Goal: Information Seeking & Learning: Learn about a topic

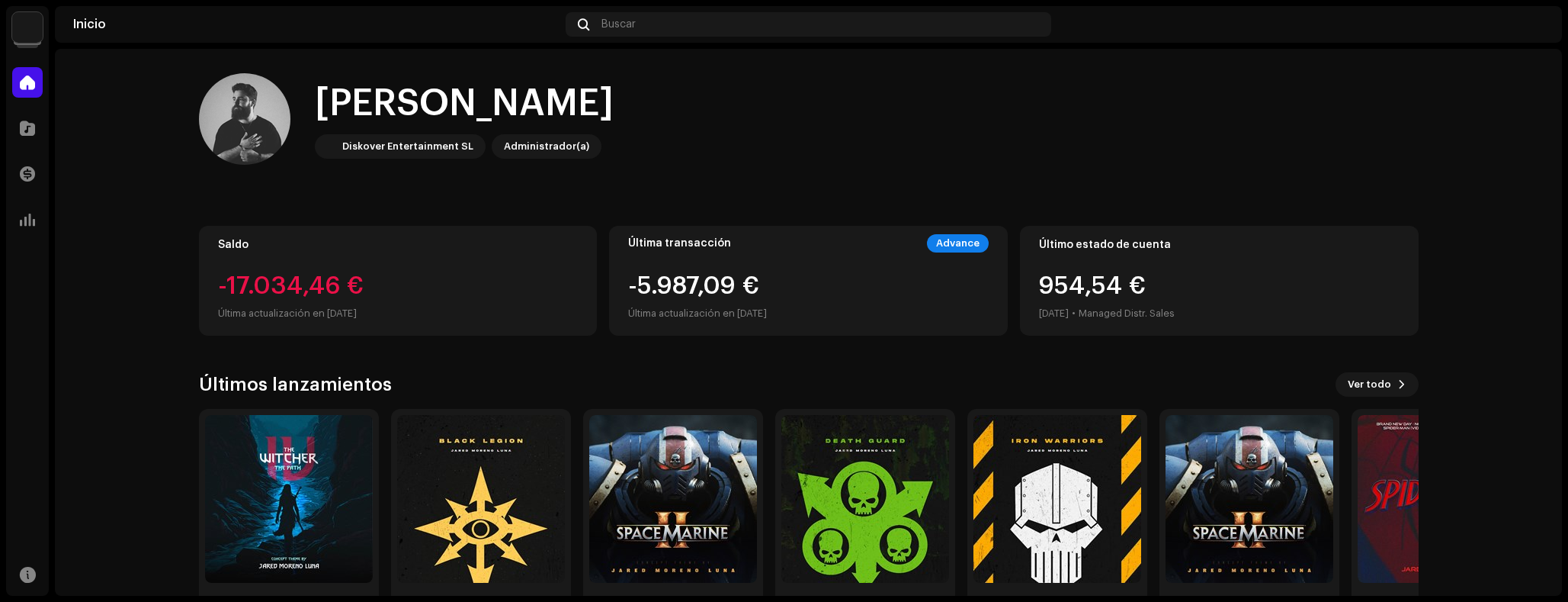
click at [35, 26] on img at bounding box center [27, 27] width 31 height 31
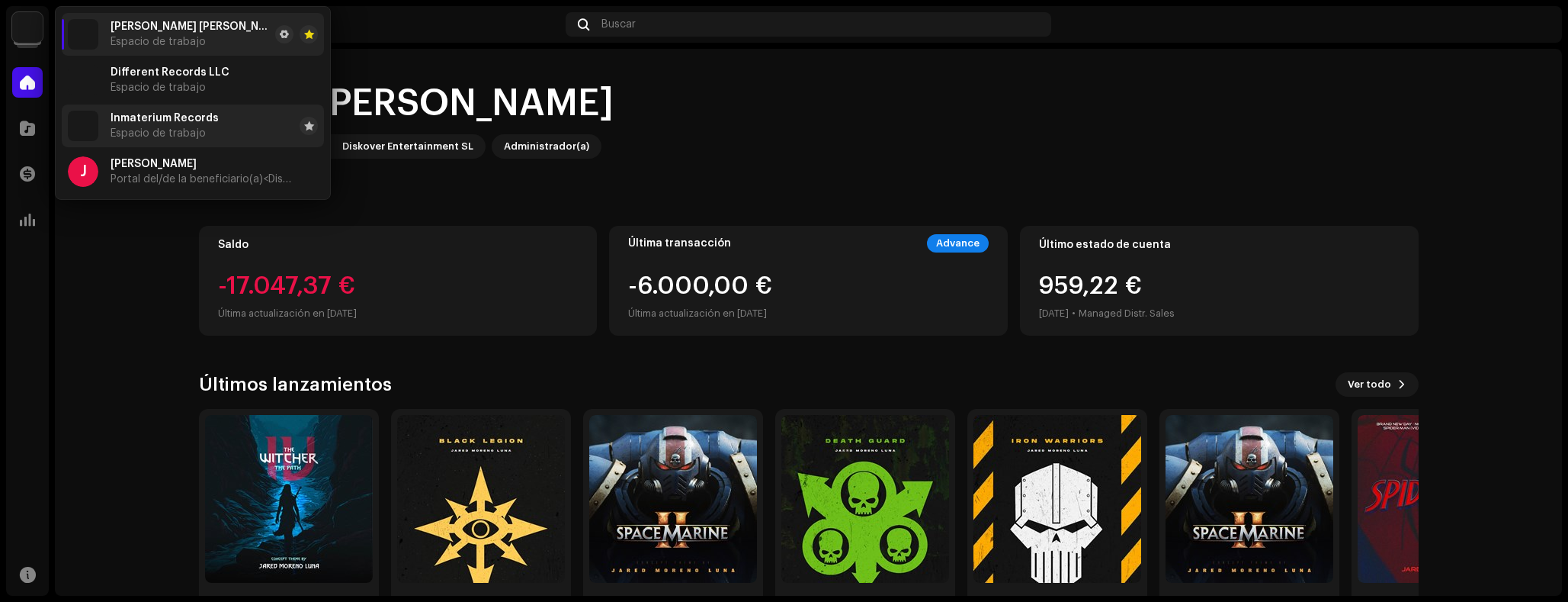
click at [157, 122] on span "Inmaterium Records" at bounding box center [164, 118] width 109 height 12
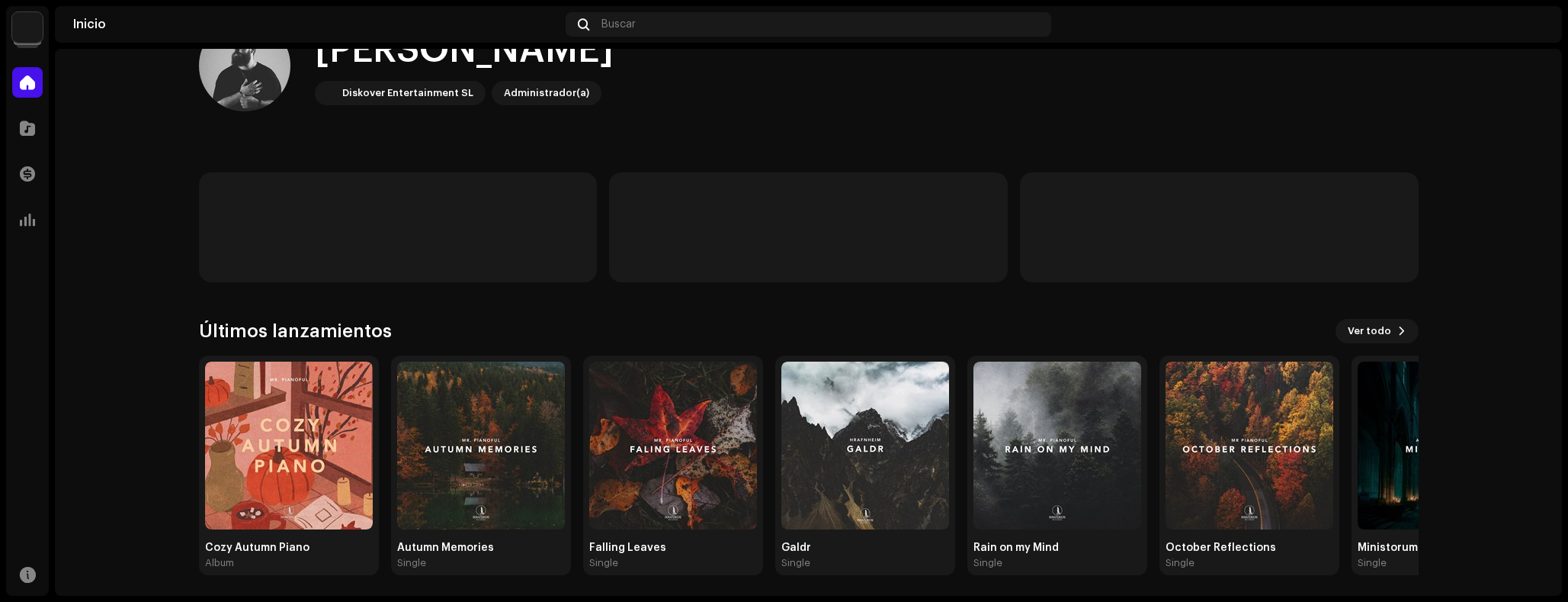
scroll to position [57, 0]
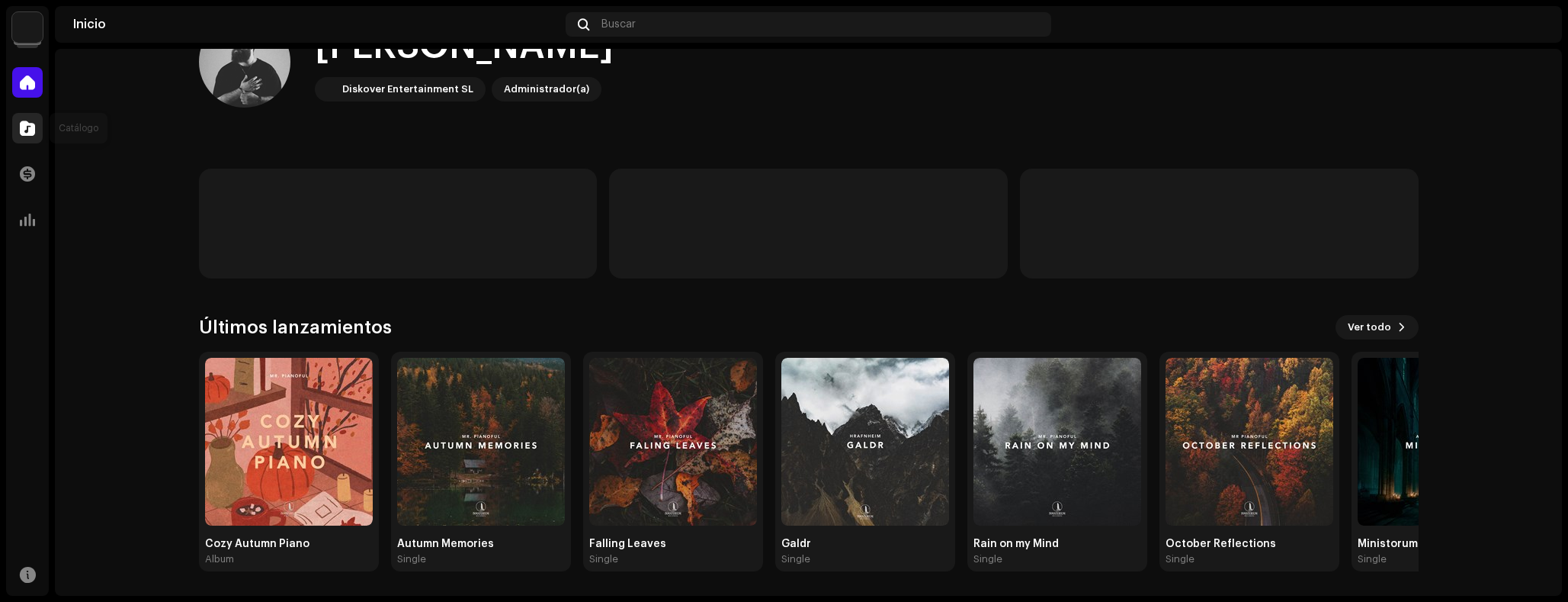
click at [42, 121] on div at bounding box center [27, 128] width 31 height 31
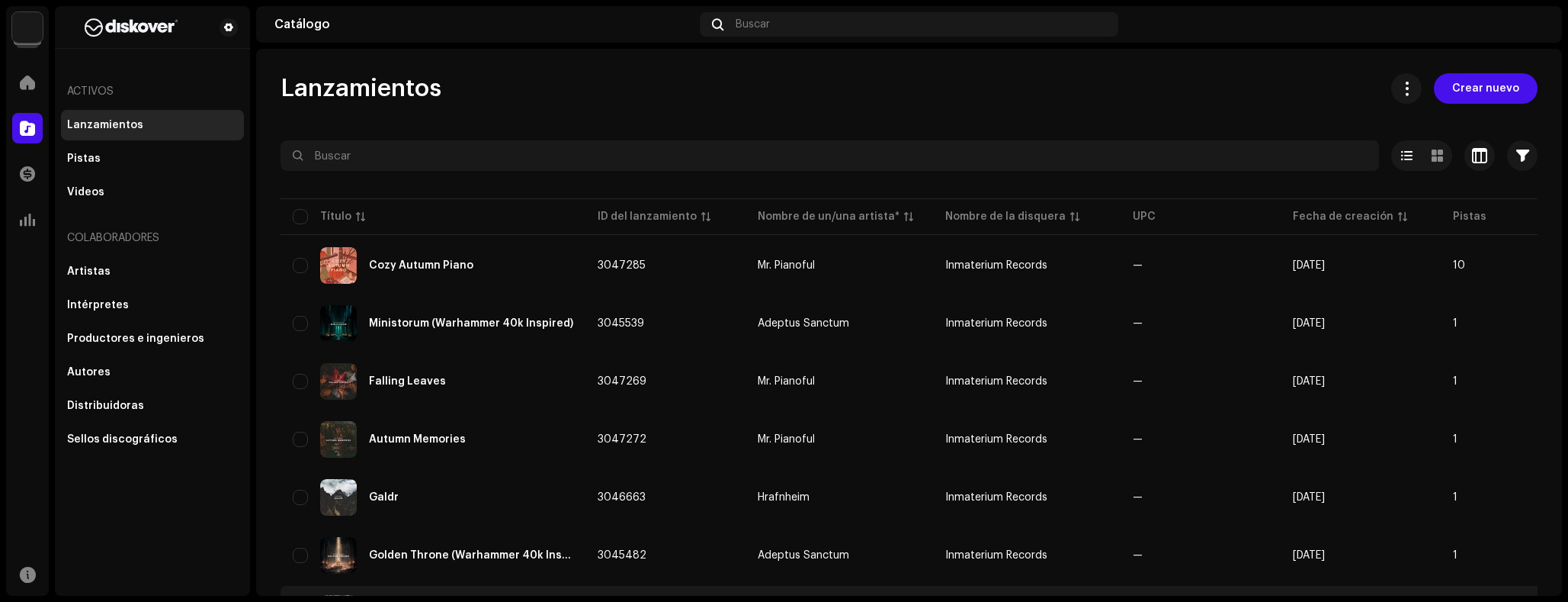
scroll to position [310, 0]
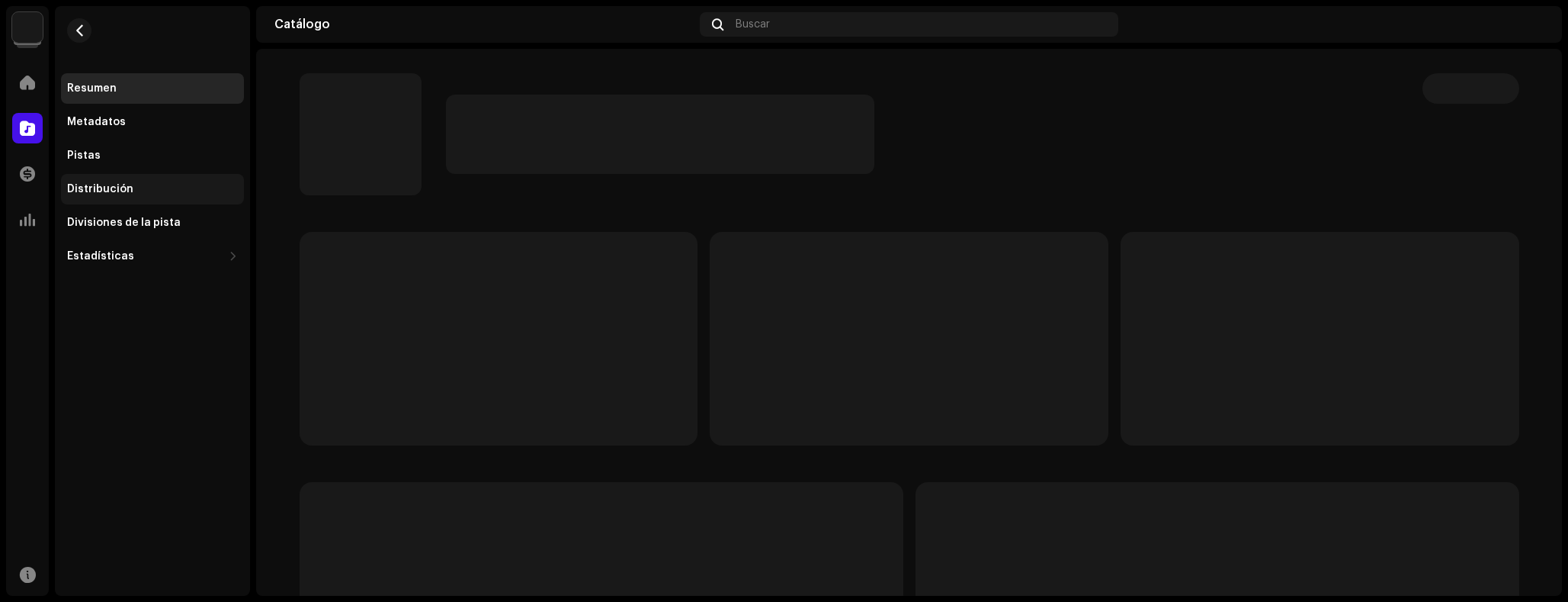
click at [141, 199] on div "Distribución" at bounding box center [152, 189] width 183 height 31
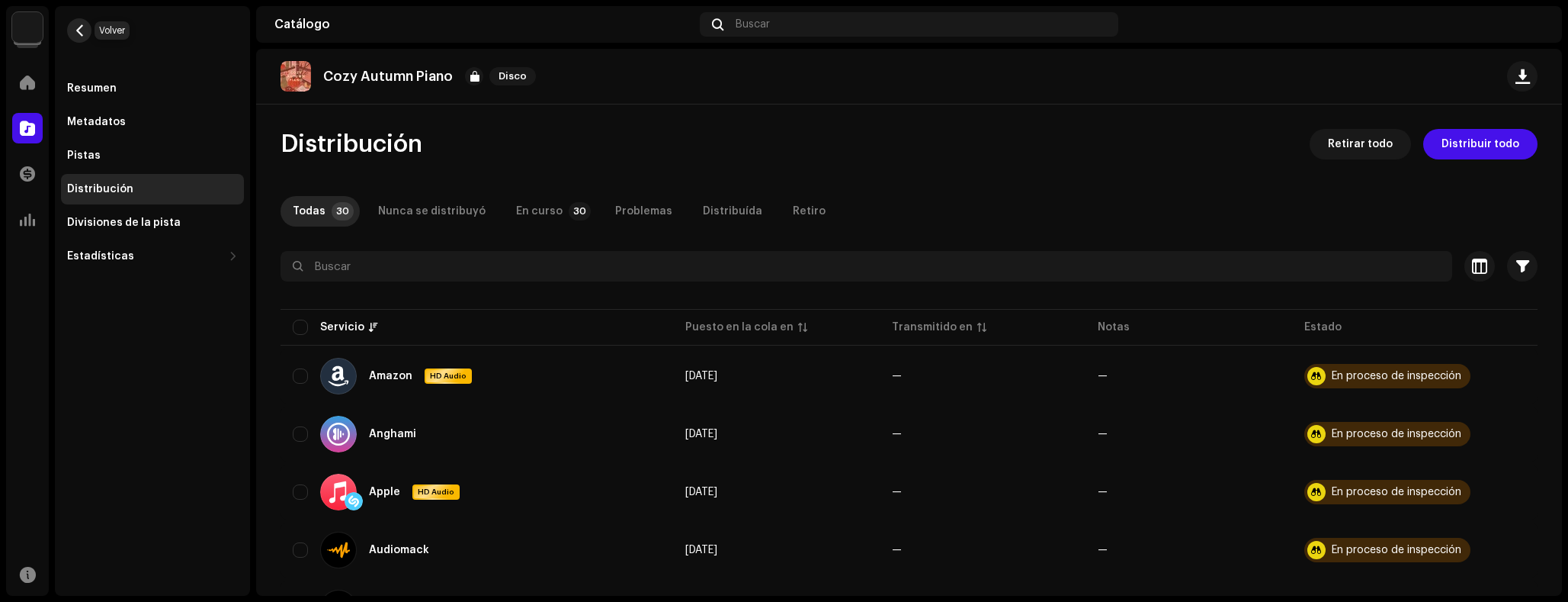
click at [85, 29] on button "button" at bounding box center [79, 30] width 25 height 25
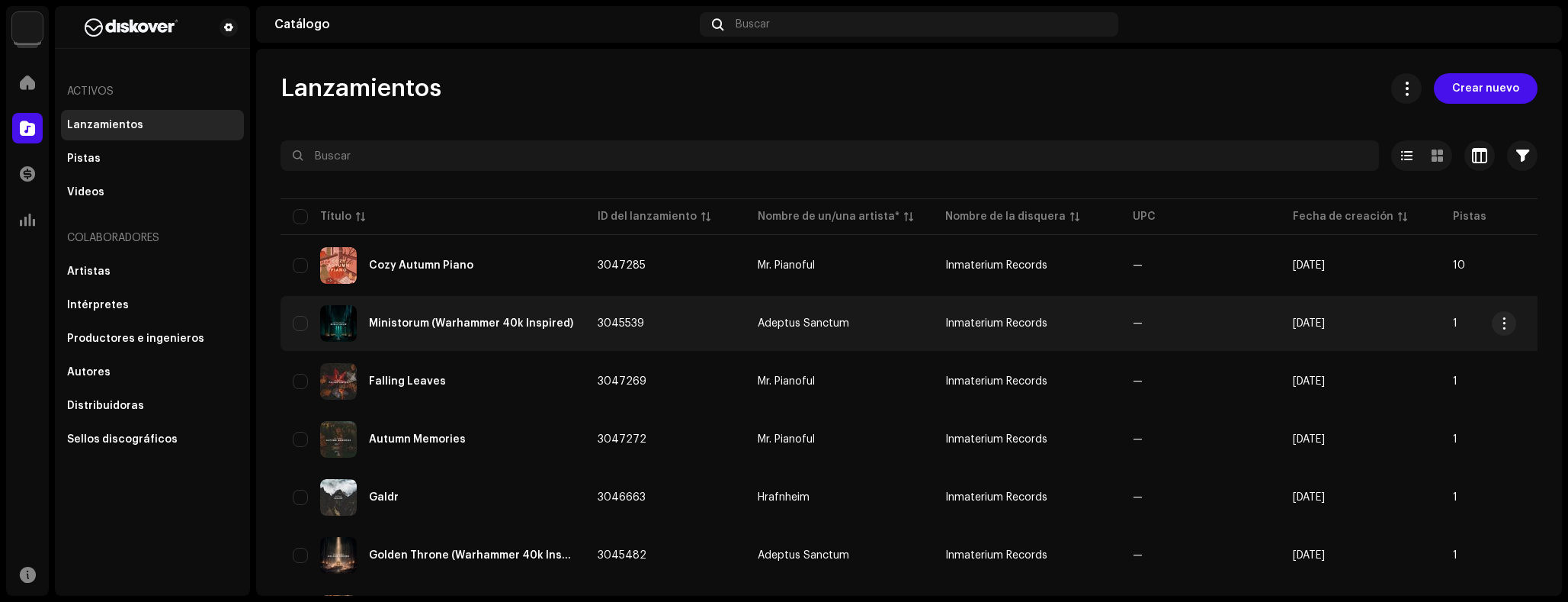
click at [471, 336] on div "Ministorum (Warhammer 40k Inspired)" at bounding box center [433, 323] width 280 height 37
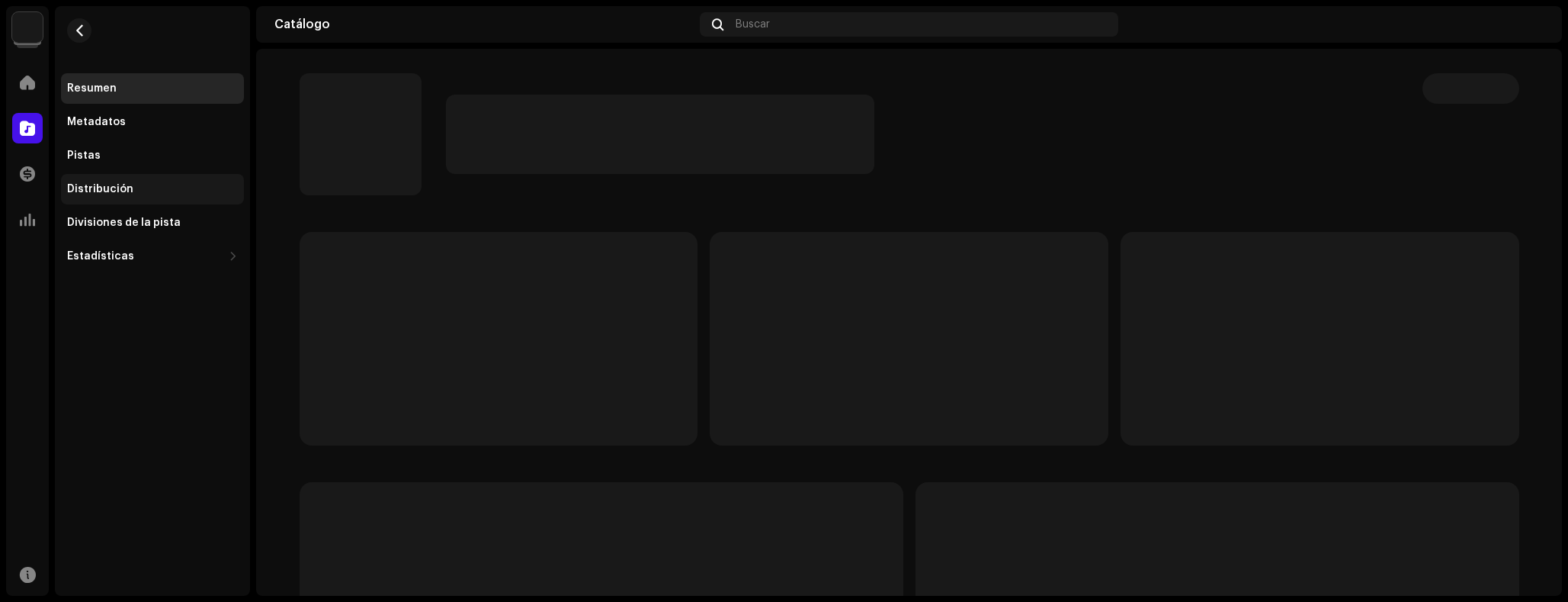
click at [121, 186] on div "Distribución" at bounding box center [100, 189] width 67 height 12
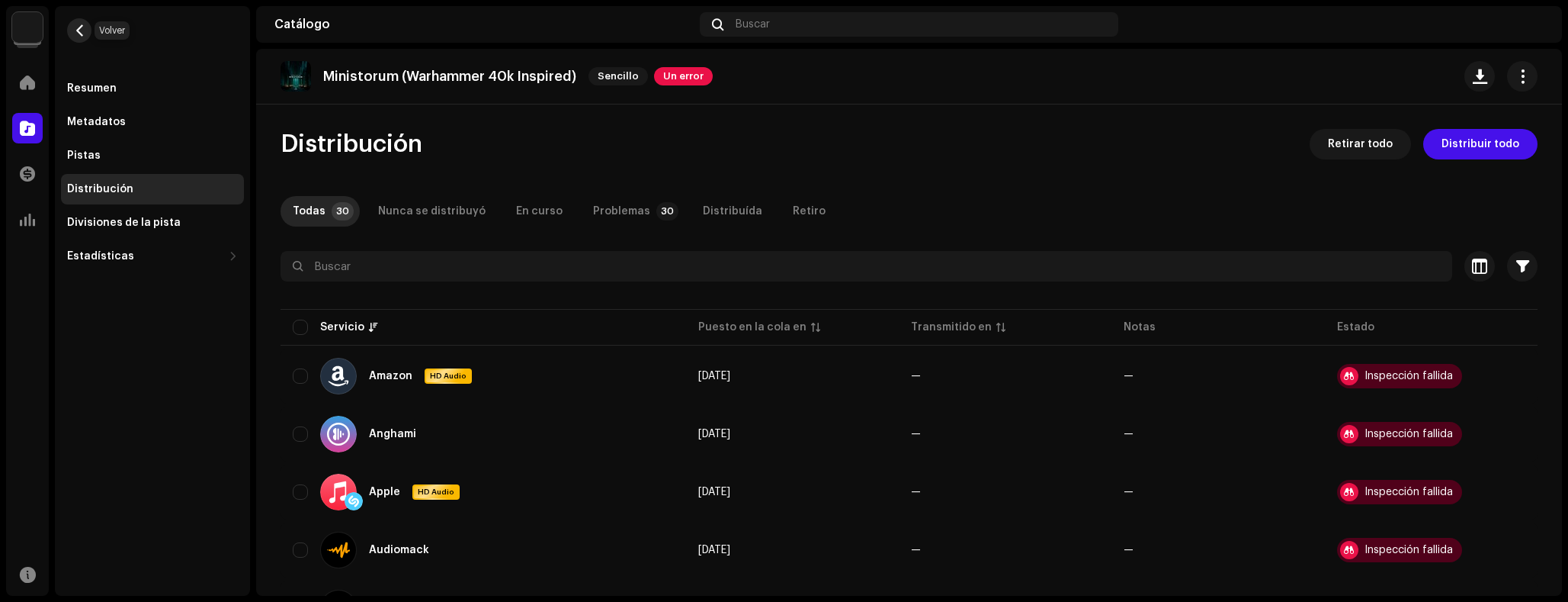
click at [87, 29] on button "button" at bounding box center [79, 30] width 25 height 25
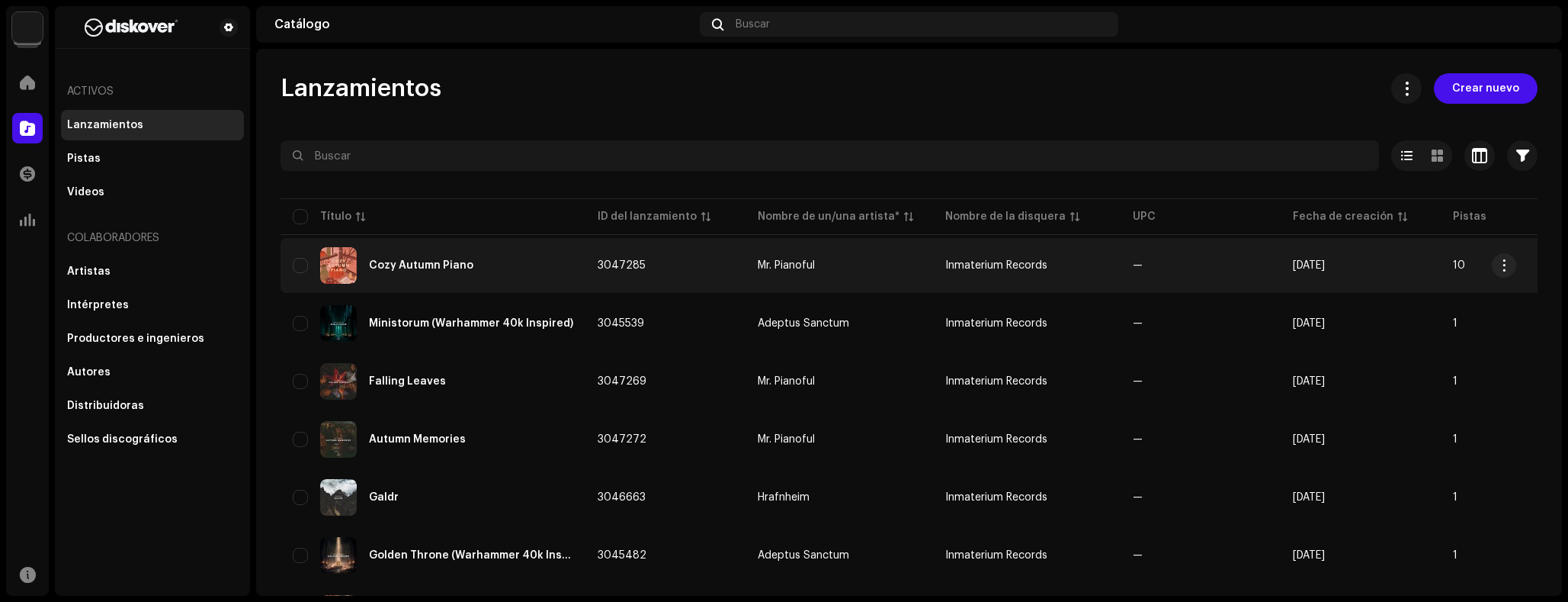
click at [475, 266] on div "Cozy Autumn Piano" at bounding box center [433, 265] width 280 height 37
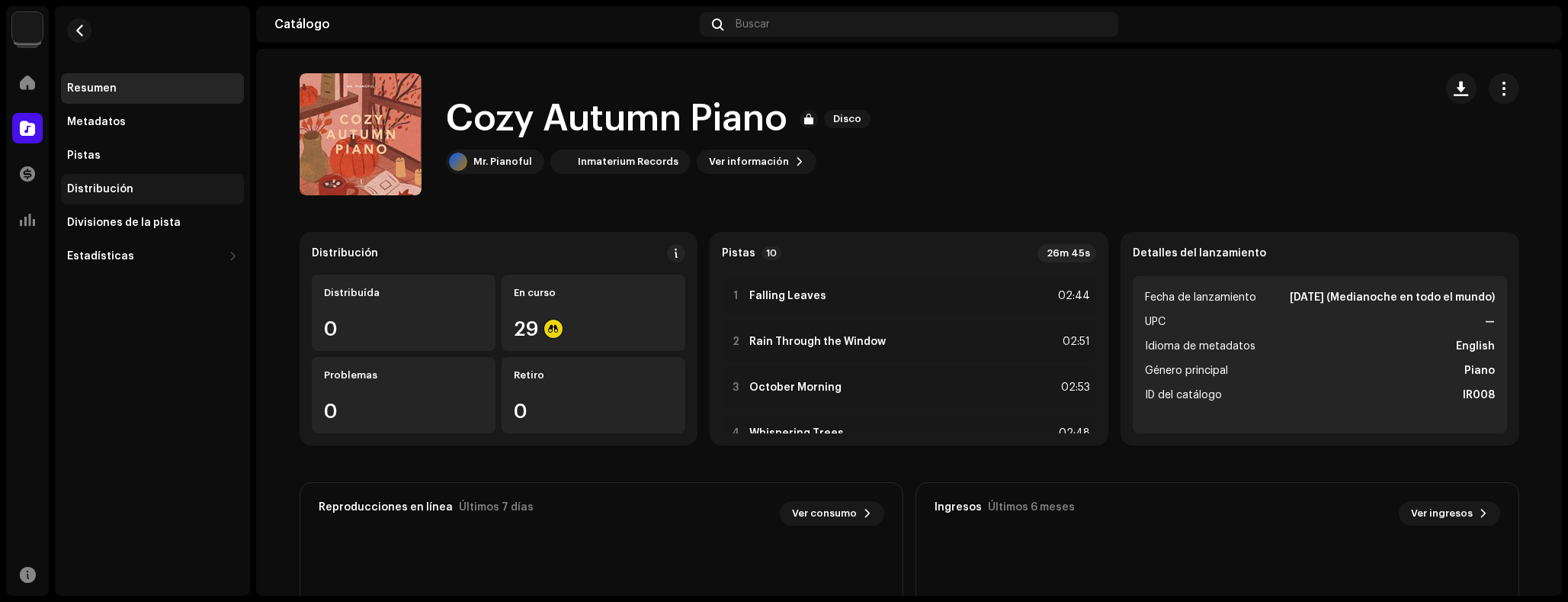
click at [192, 180] on div "Distribución" at bounding box center [152, 189] width 183 height 31
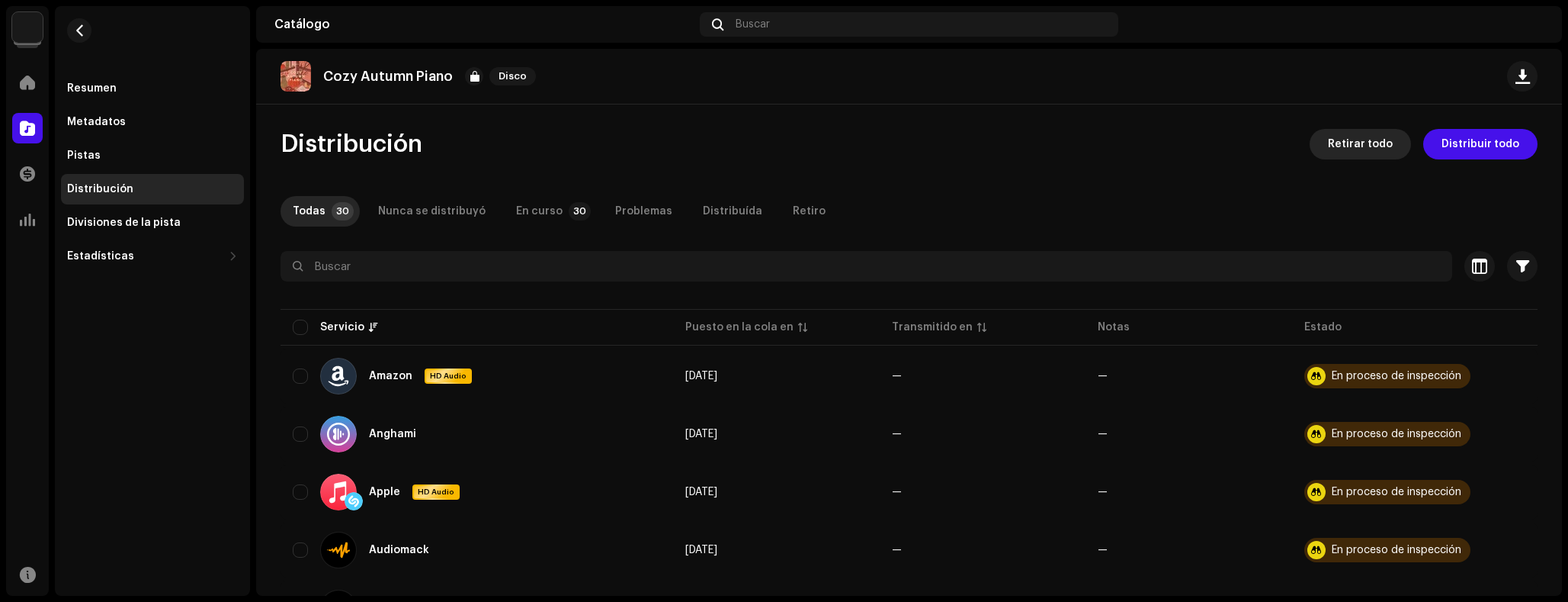
click at [1350, 150] on span "Retirar todo" at bounding box center [1360, 145] width 65 height 31
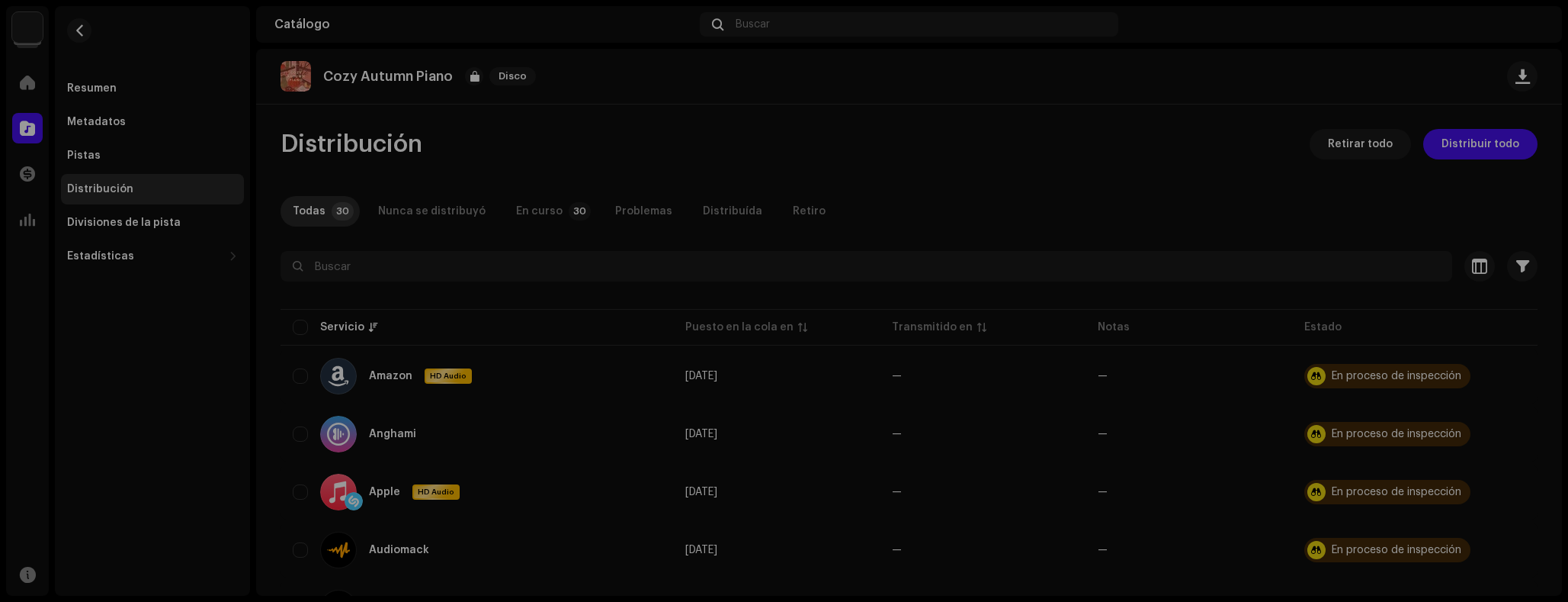
click at [1022, 180] on div "No elegible para retiro No se puede continuar con el proceso de retiro porque a…" at bounding box center [784, 301] width 1568 height 602
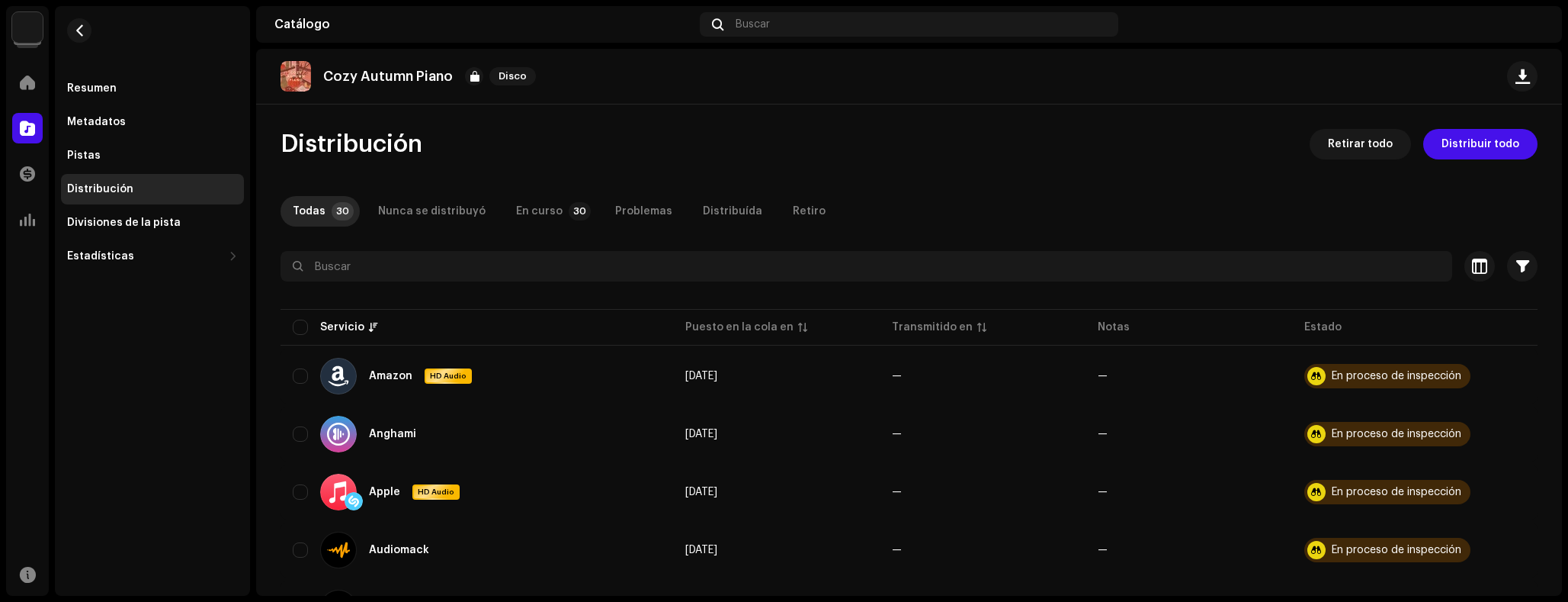
click at [75, 43] on re-m-nav-back at bounding box center [79, 39] width 37 height 67
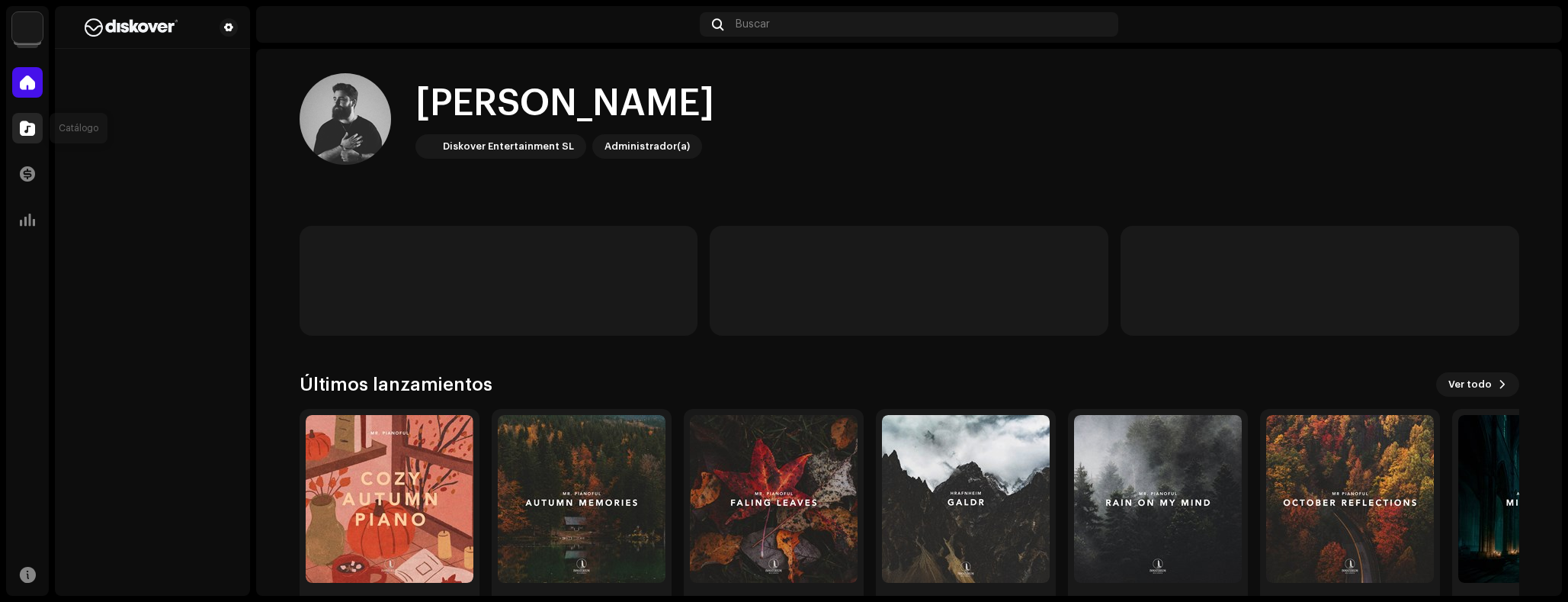
click at [30, 134] on span at bounding box center [27, 128] width 15 height 12
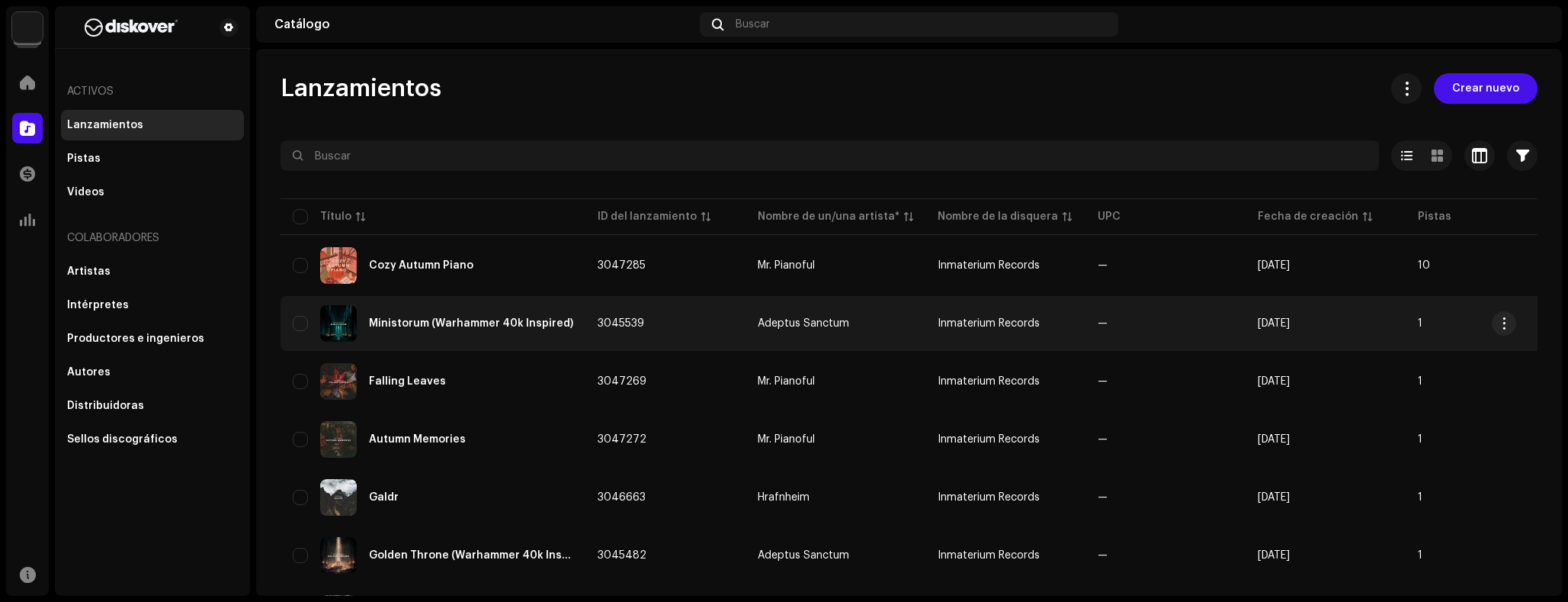
click at [497, 335] on div "Ministorum (Warhammer 40k Inspired)" at bounding box center [433, 323] width 280 height 37
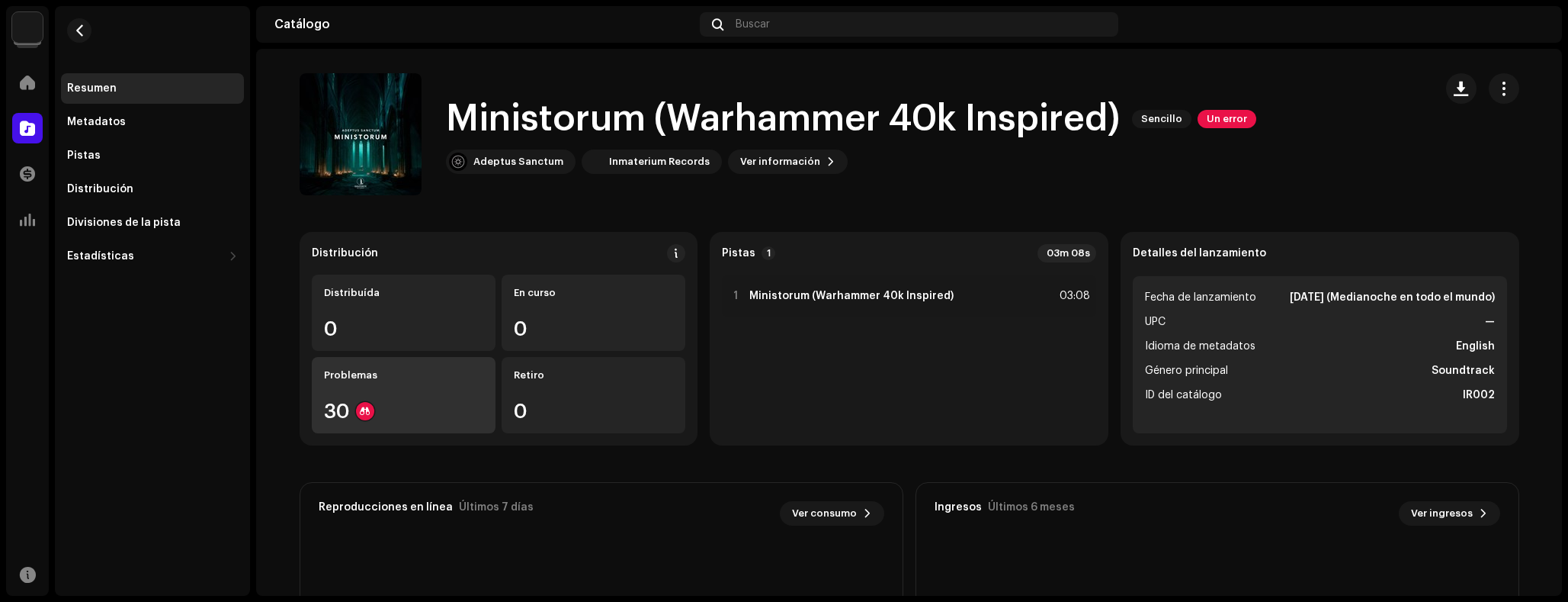
click at [370, 365] on div "Problemas 30" at bounding box center [404, 394] width 184 height 76
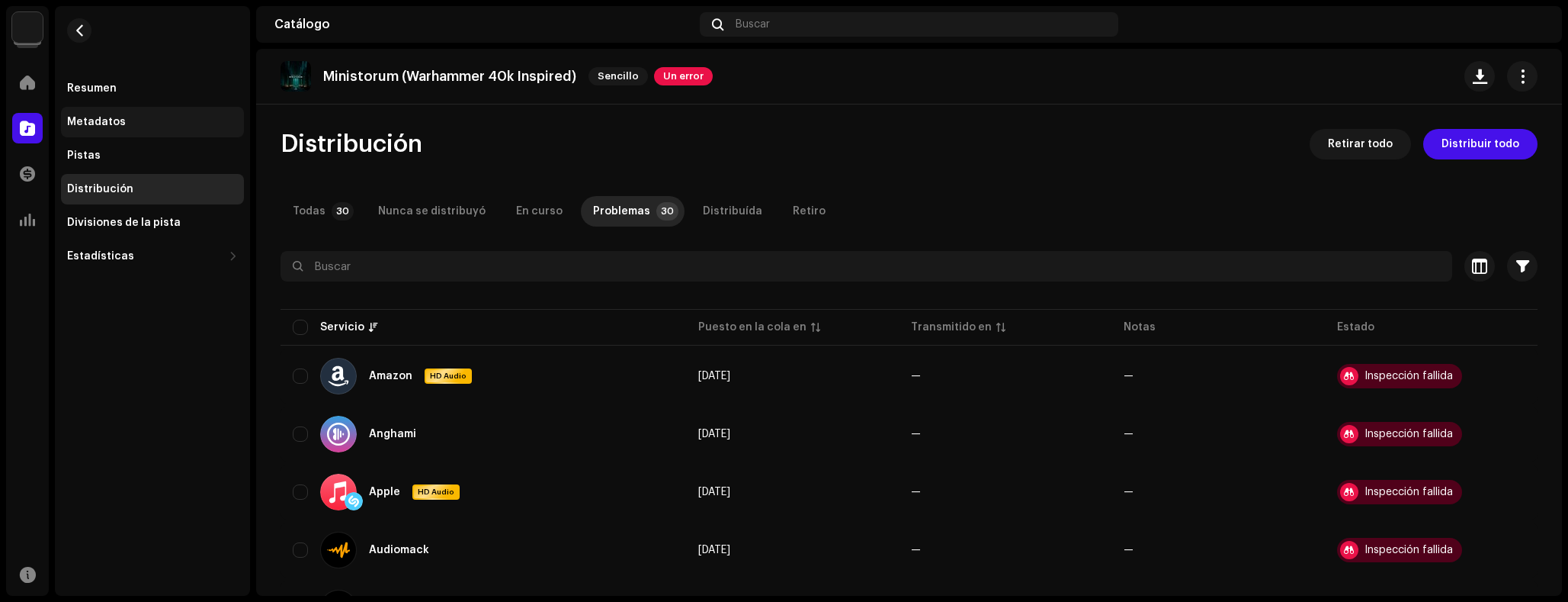
click at [103, 114] on div "Metadatos" at bounding box center [152, 122] width 183 height 31
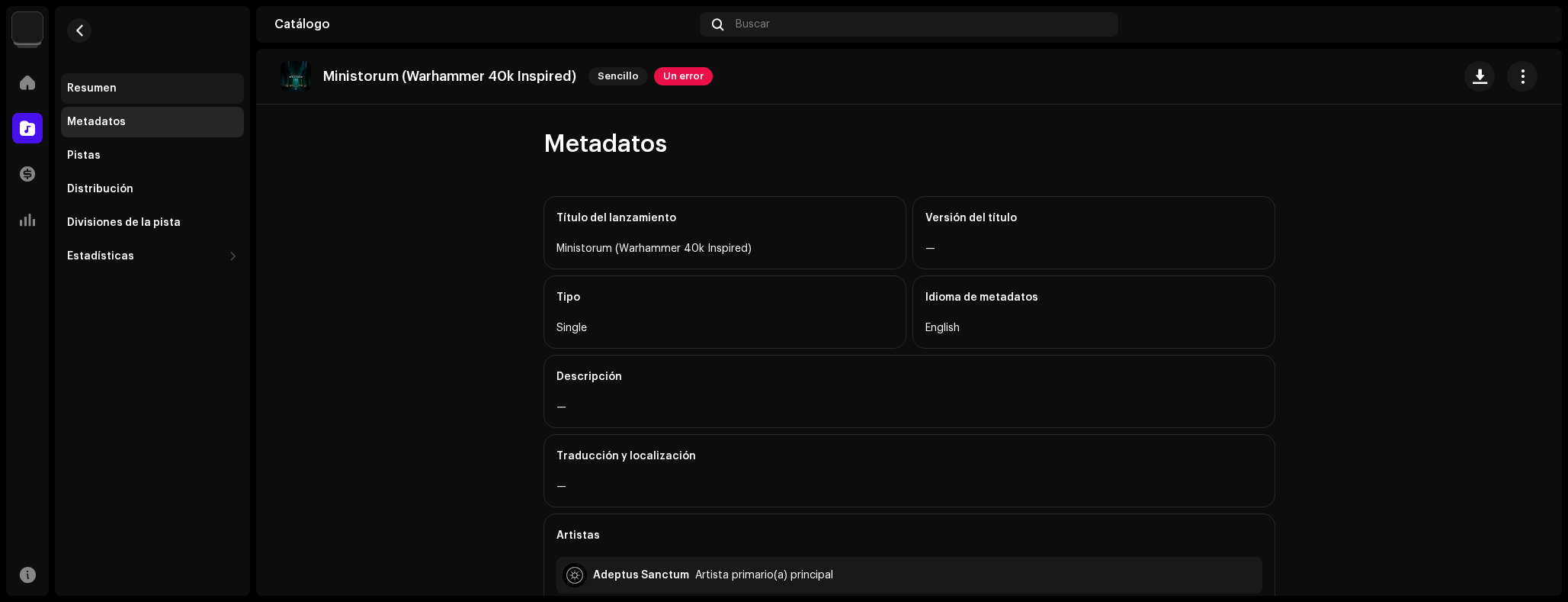
click at [142, 81] on div "Resumen" at bounding box center [152, 89] width 183 height 31
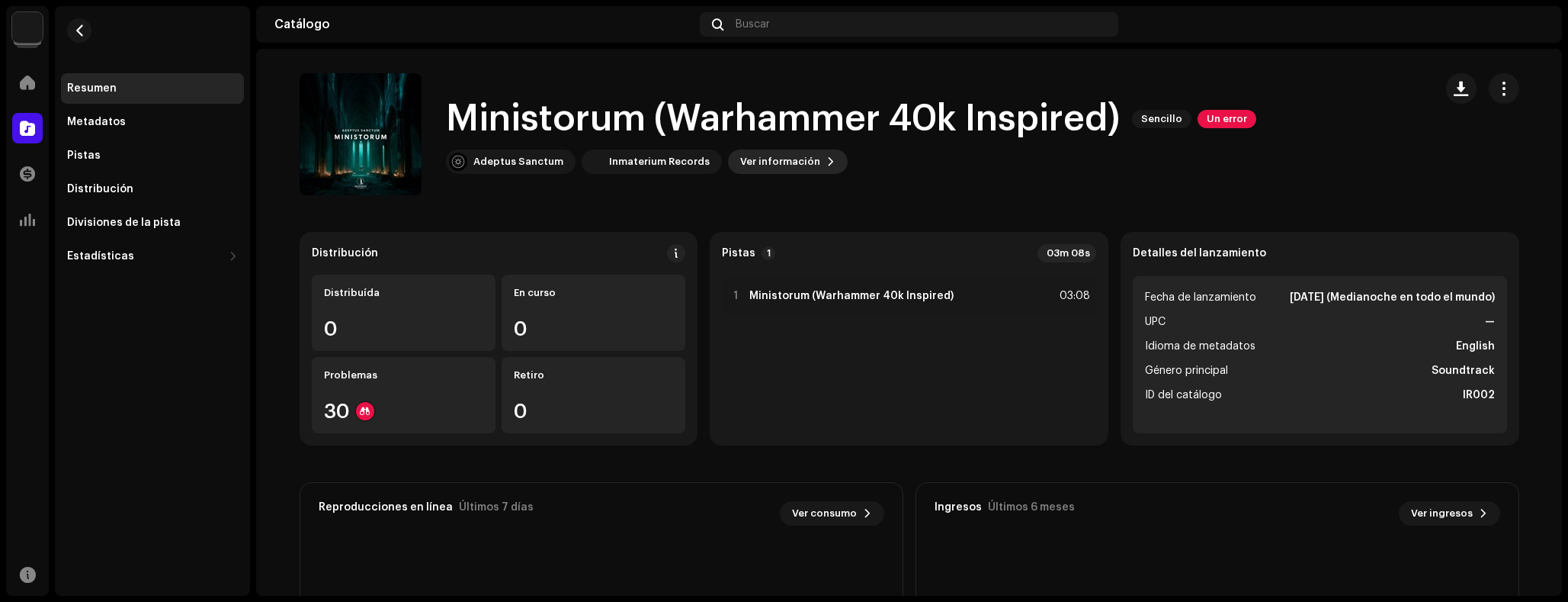
click at [788, 158] on span "Ver información" at bounding box center [781, 162] width 80 height 31
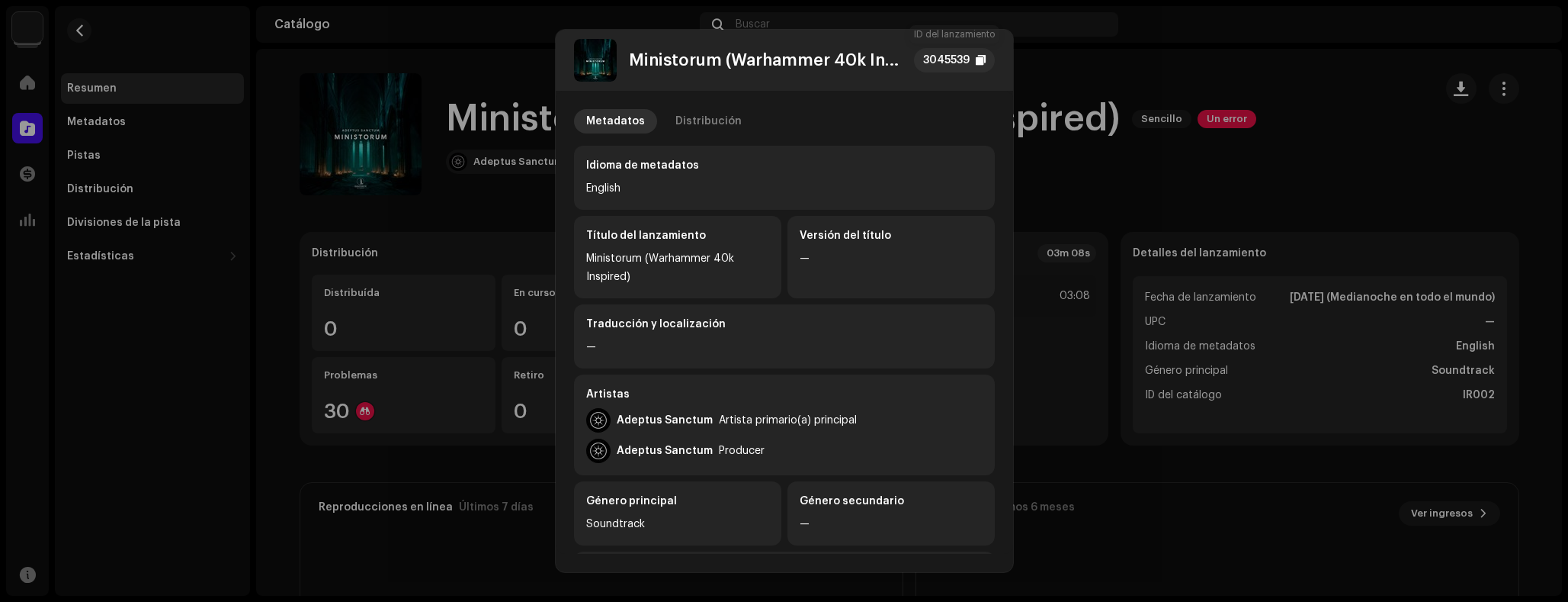
click at [961, 62] on div "3045539" at bounding box center [946, 60] width 46 height 18
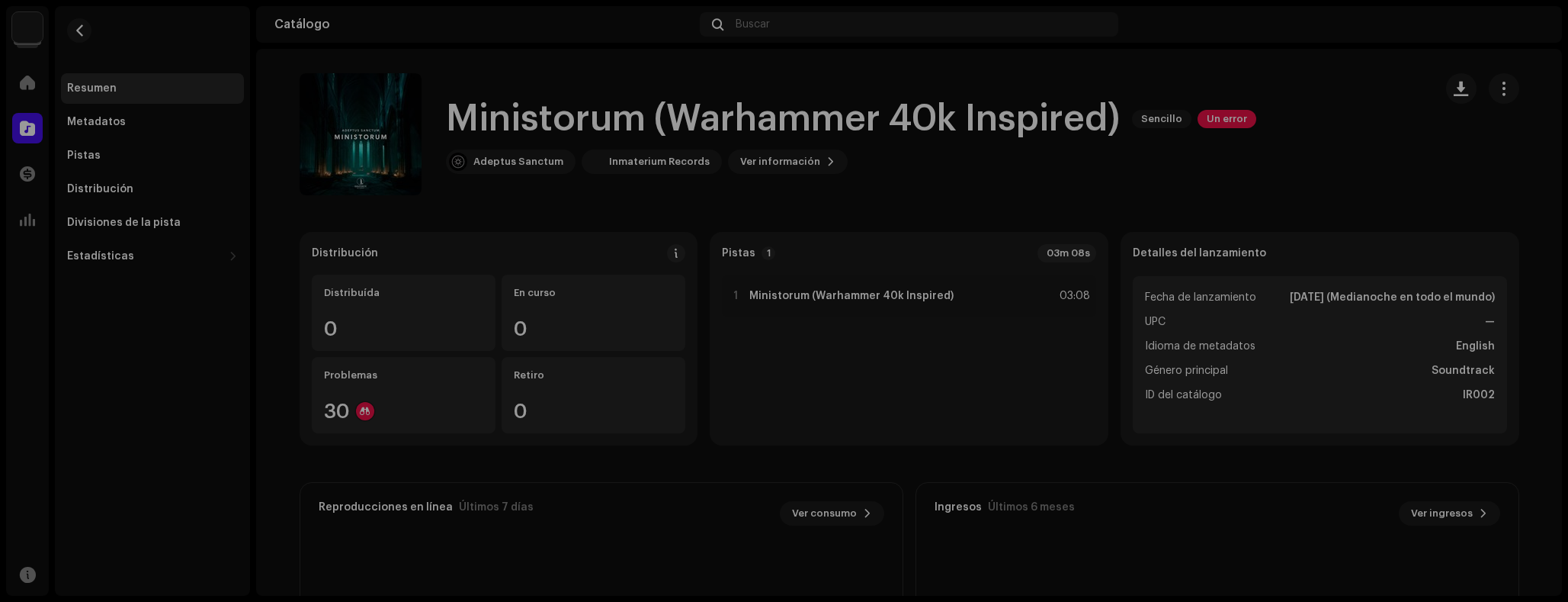
click at [500, 126] on div "Ministorum (Warhammer 40k Inspired) 3045539 Metadatos Distribución Idioma de me…" at bounding box center [784, 301] width 1568 height 602
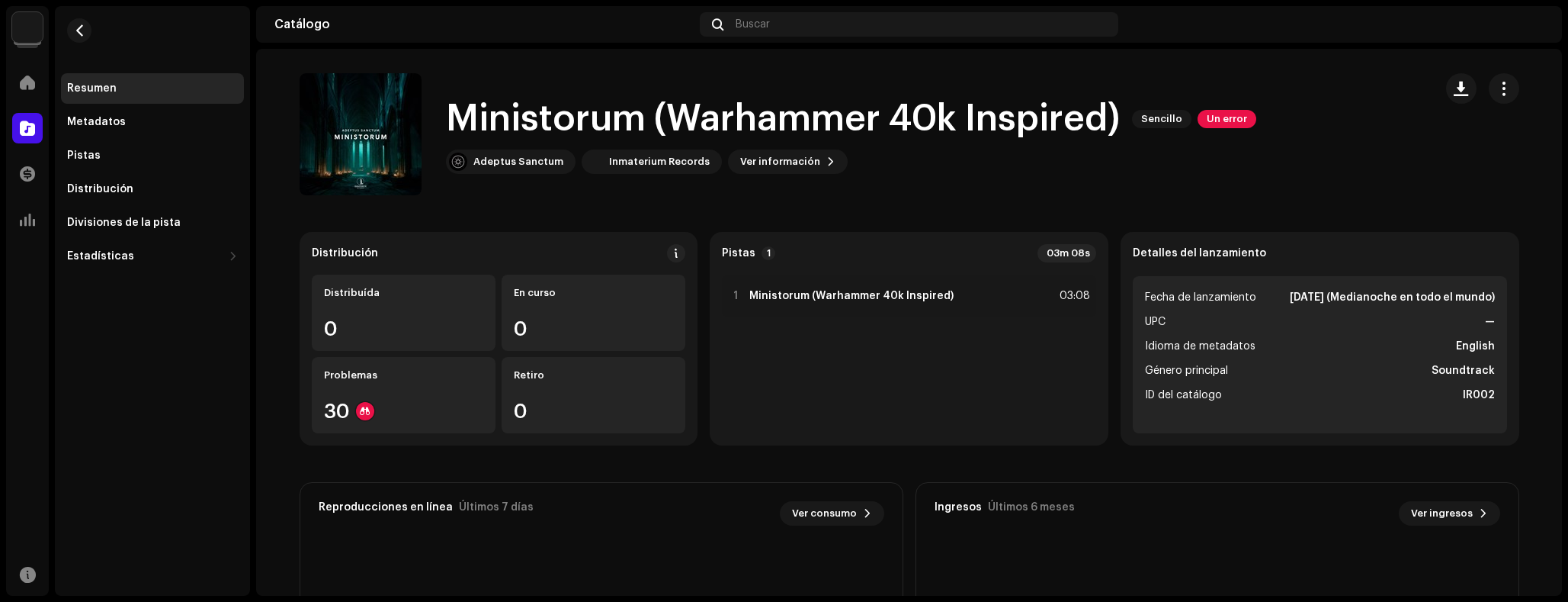
click at [63, 34] on re-m-nav-back at bounding box center [79, 39] width 37 height 67
click at [75, 32] on span "button" at bounding box center [79, 31] width 11 height 12
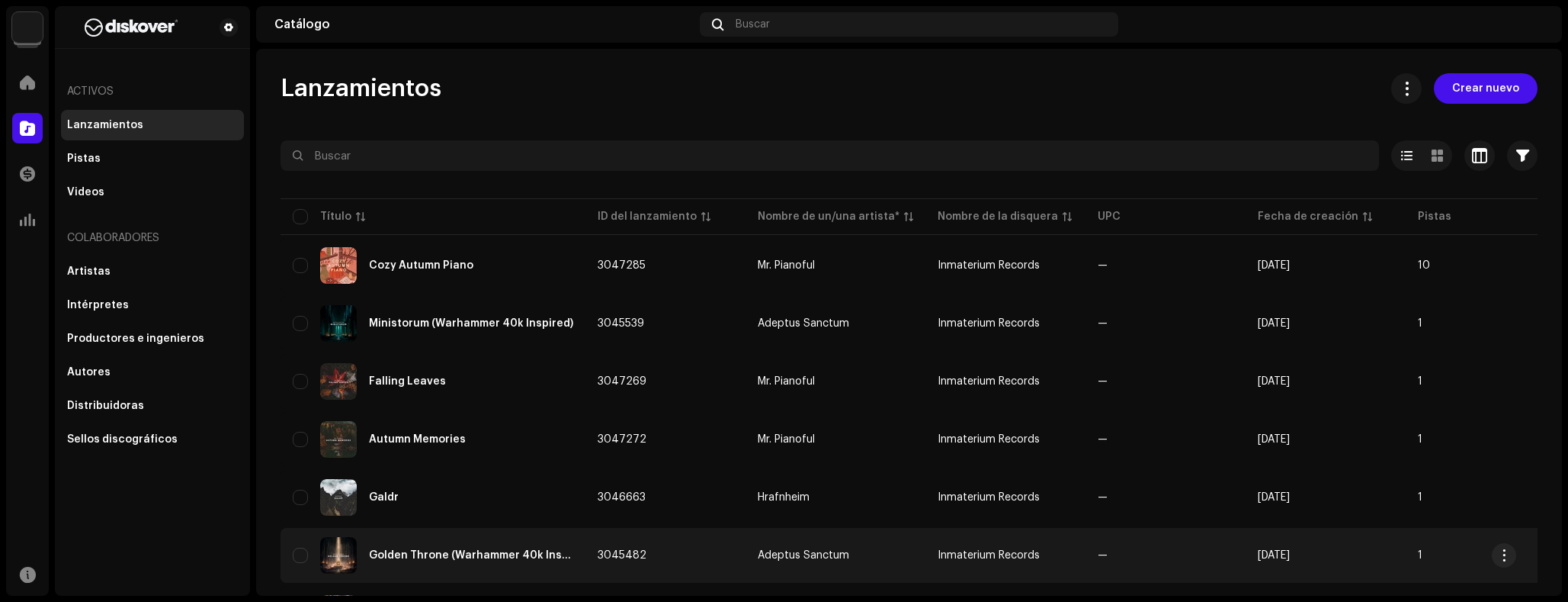
click at [435, 552] on div "Golden Throne (Warhammer 40k Inspired)" at bounding box center [471, 555] width 204 height 10
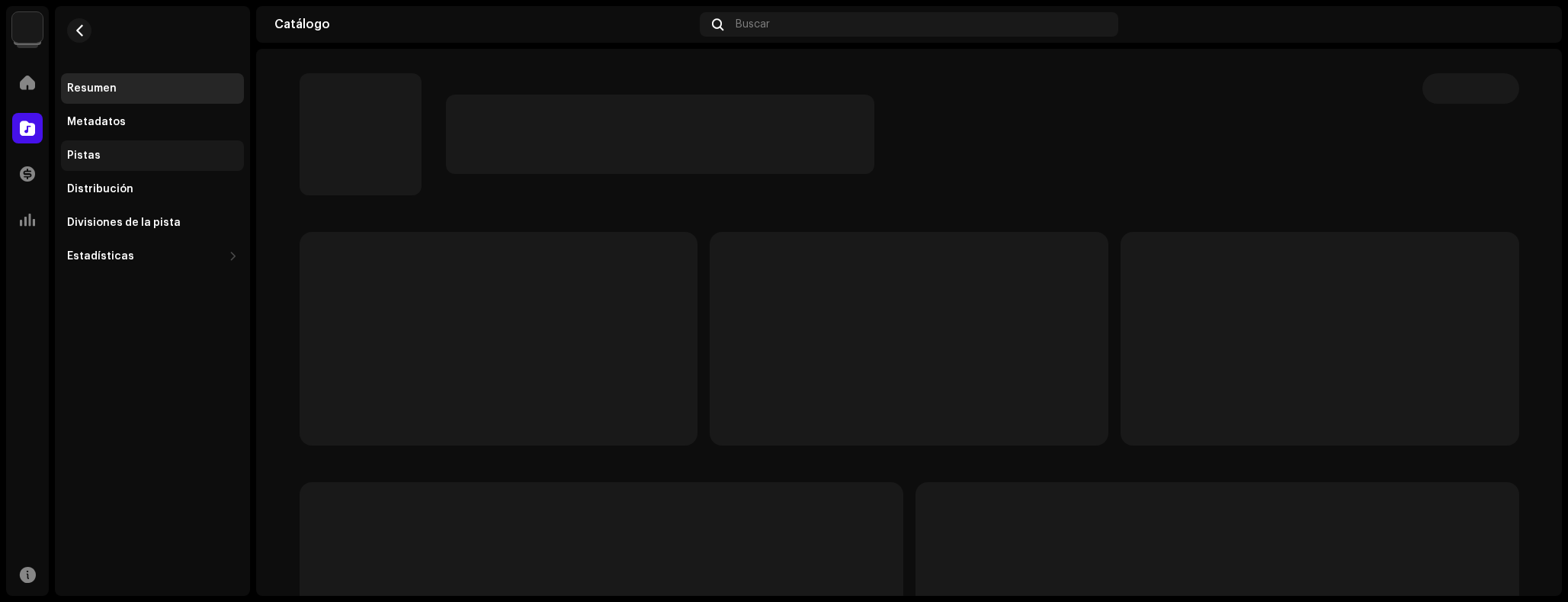
drag, startPoint x: 87, startPoint y: 151, endPoint x: 97, endPoint y: 154, distance: 10.4
click at [87, 151] on div "Pistas" at bounding box center [83, 156] width 33 height 12
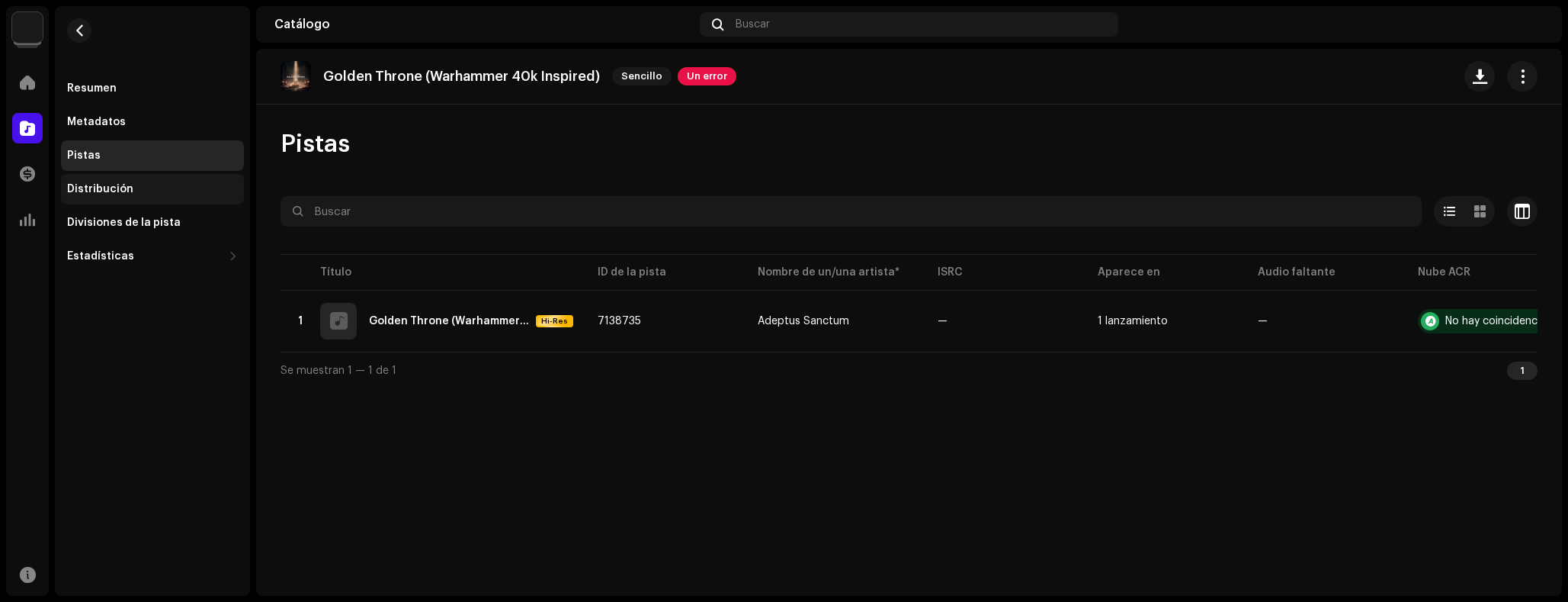
click at [132, 196] on div "Distribución" at bounding box center [152, 189] width 183 height 31
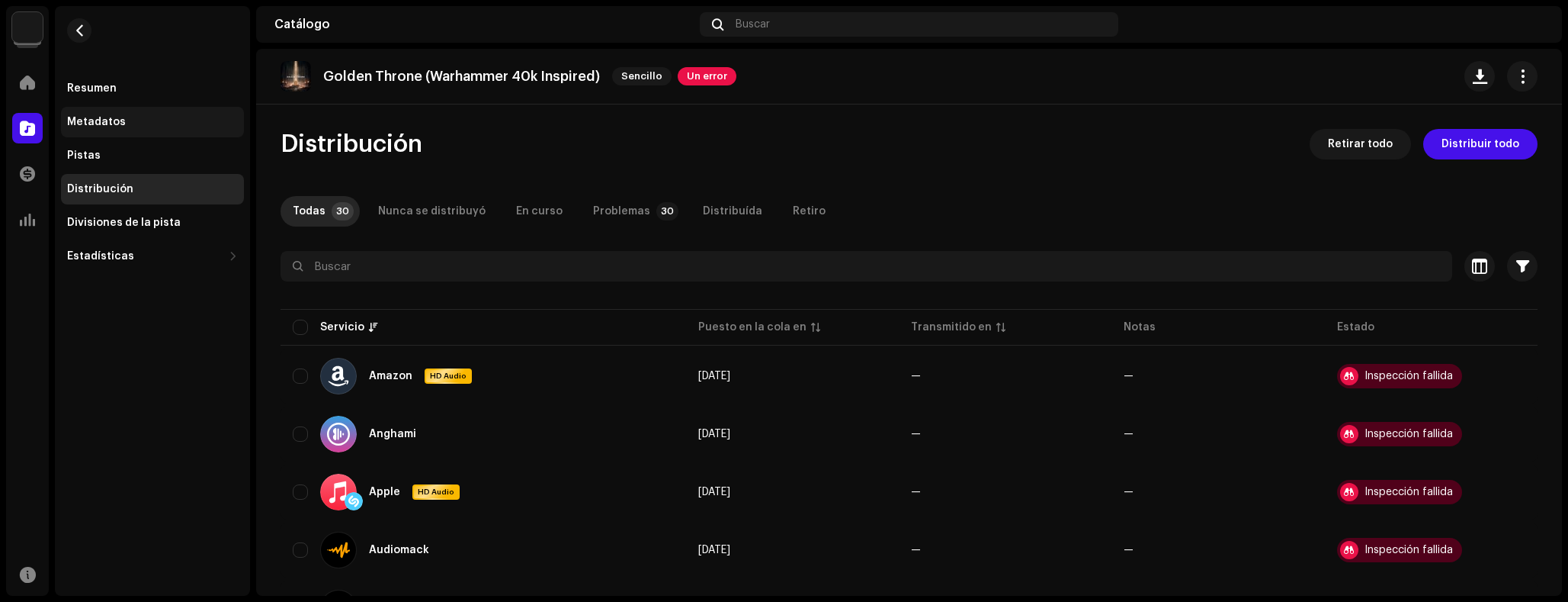
click at [109, 129] on div "Metadatos" at bounding box center [152, 122] width 183 height 31
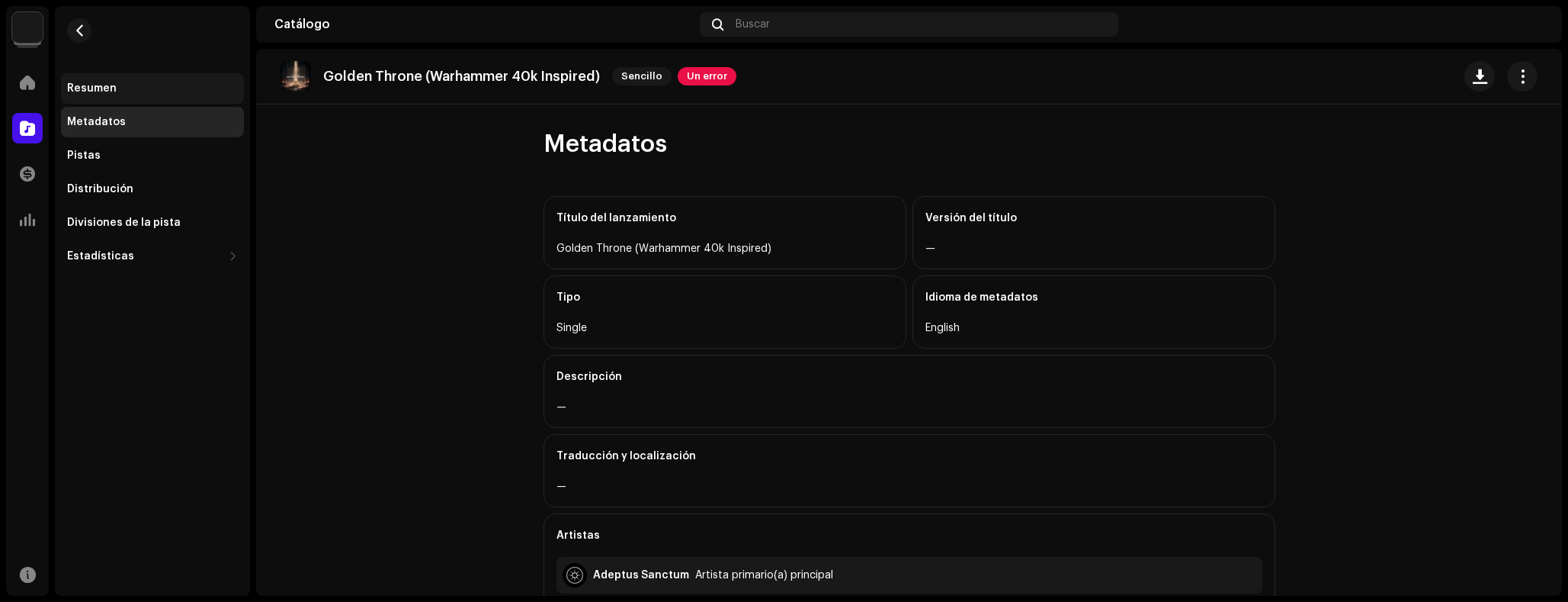
click at [137, 80] on div "Resumen" at bounding box center [152, 89] width 183 height 31
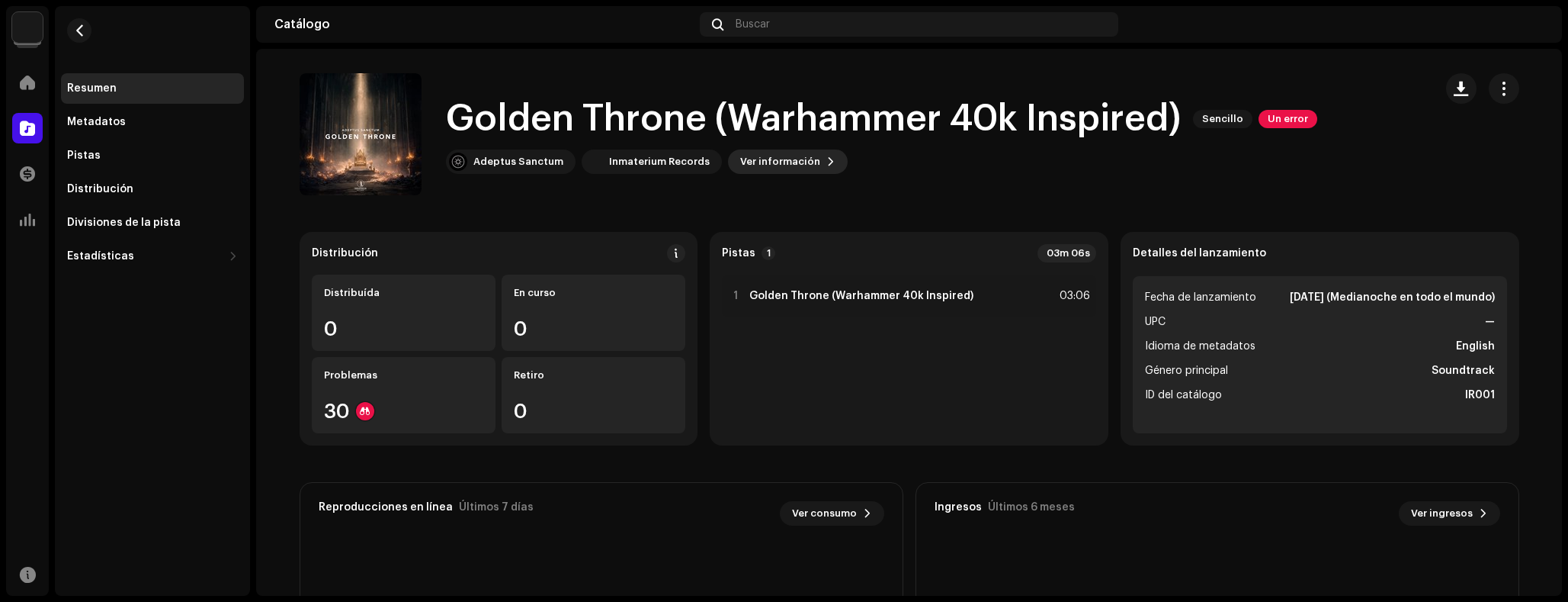
click at [790, 160] on span "Ver información" at bounding box center [781, 162] width 80 height 31
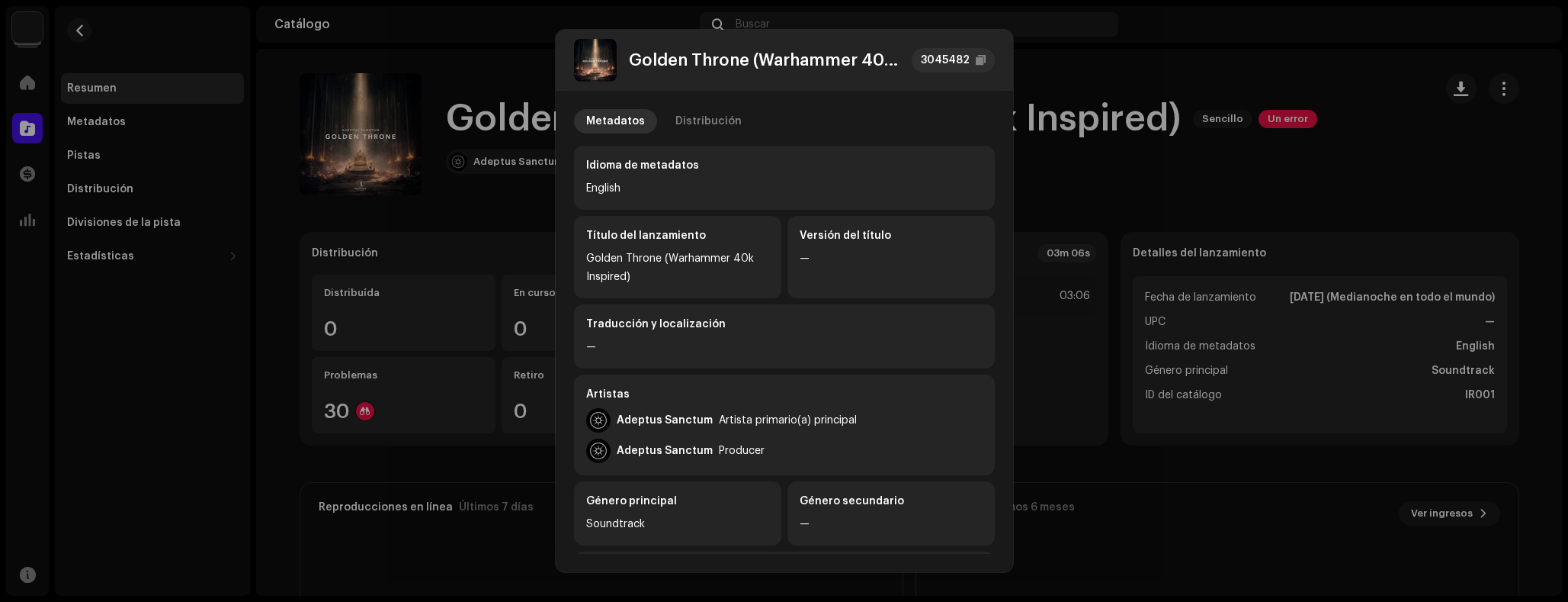
click at [949, 75] on div "Golden Throne (Warhammer 40k Inspired) 3045482" at bounding box center [784, 60] width 421 height 43
drag, startPoint x: 951, startPoint y: 64, endPoint x: 915, endPoint y: 63, distance: 36.0
click at [951, 63] on div "3045482" at bounding box center [945, 60] width 49 height 18
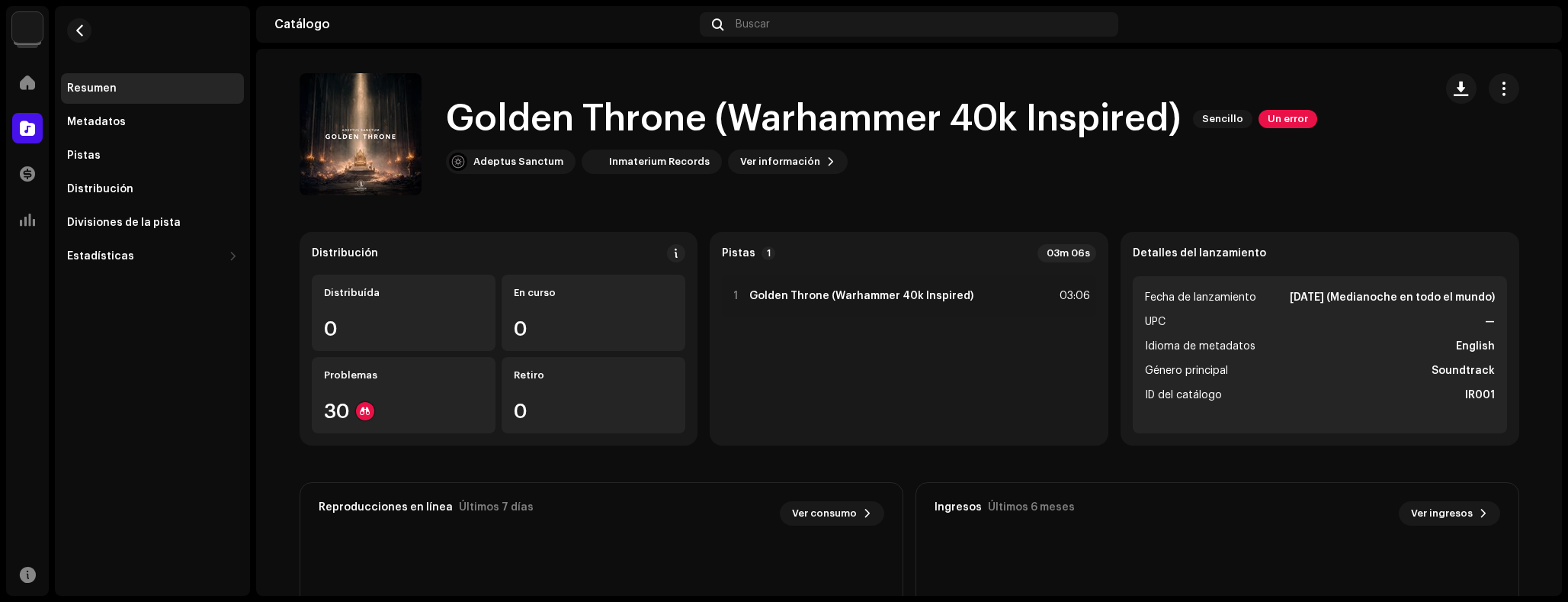
click at [1017, 264] on div "Golden Throne (Warhammer 40k Inspired) 3045482 Metadatos Distribución Idioma de…" at bounding box center [784, 301] width 1568 height 602
drag, startPoint x: 81, startPoint y: 35, endPoint x: 185, endPoint y: 50, distance: 105.1
click at [81, 34] on span "button" at bounding box center [79, 31] width 11 height 12
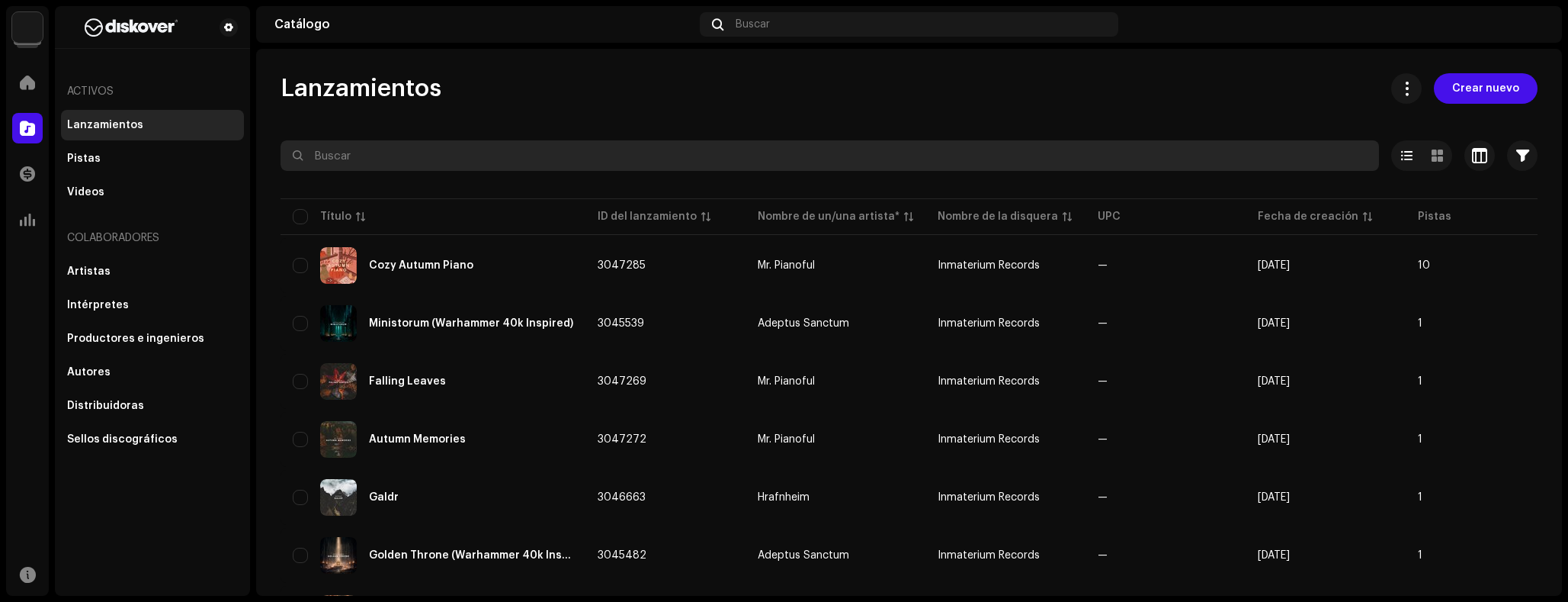
click at [390, 166] on input "text" at bounding box center [829, 156] width 1099 height 31
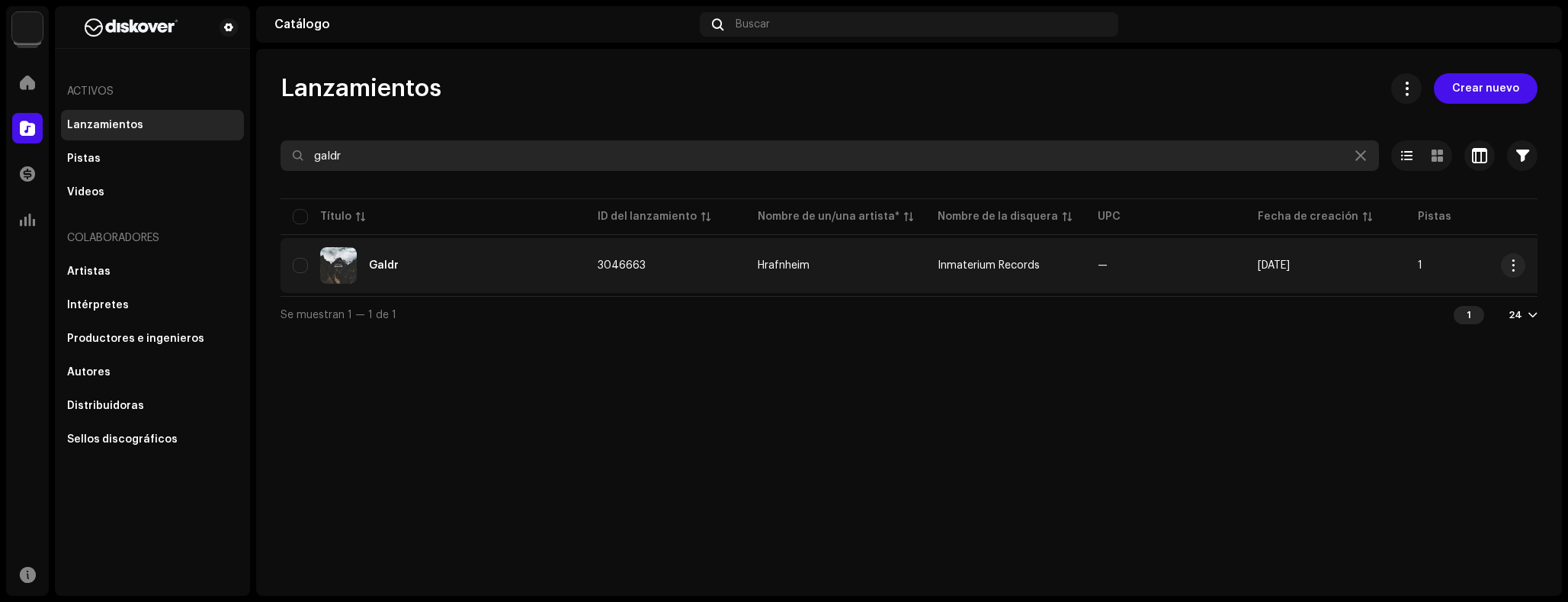
type input "galdr"
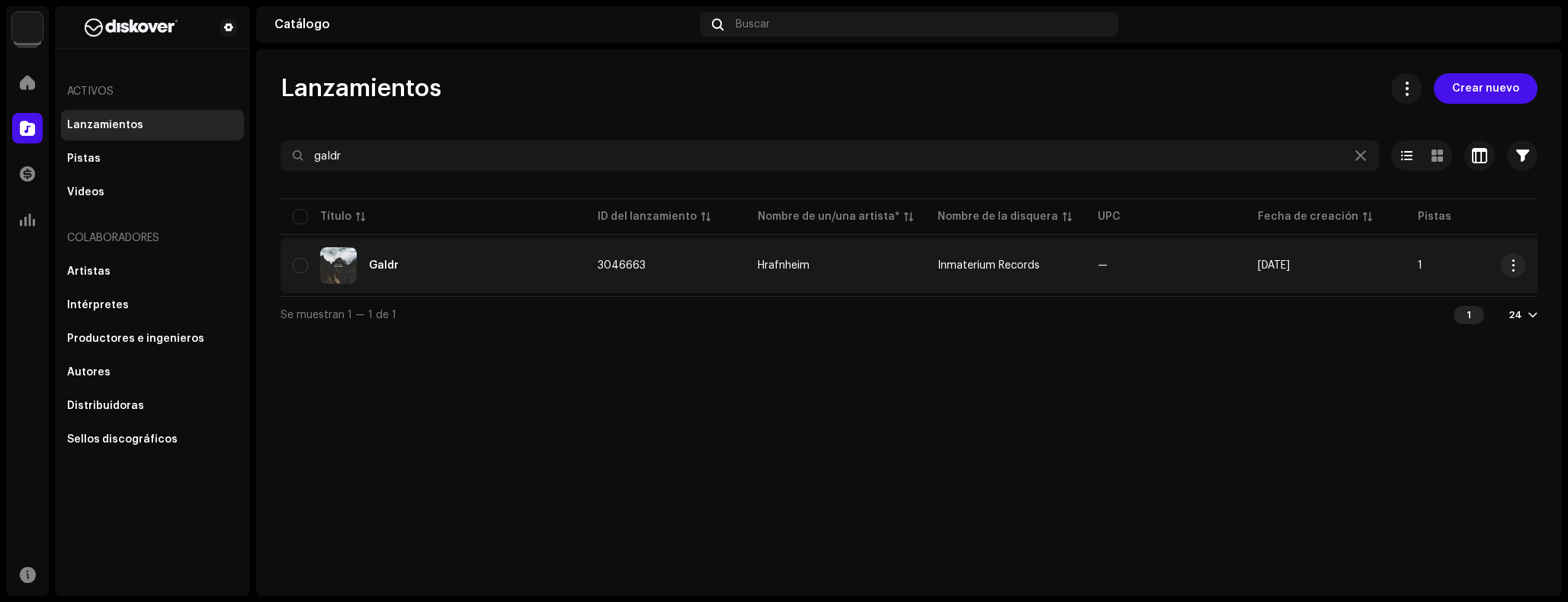
click at [579, 274] on td "Galdr" at bounding box center [433, 265] width 305 height 55
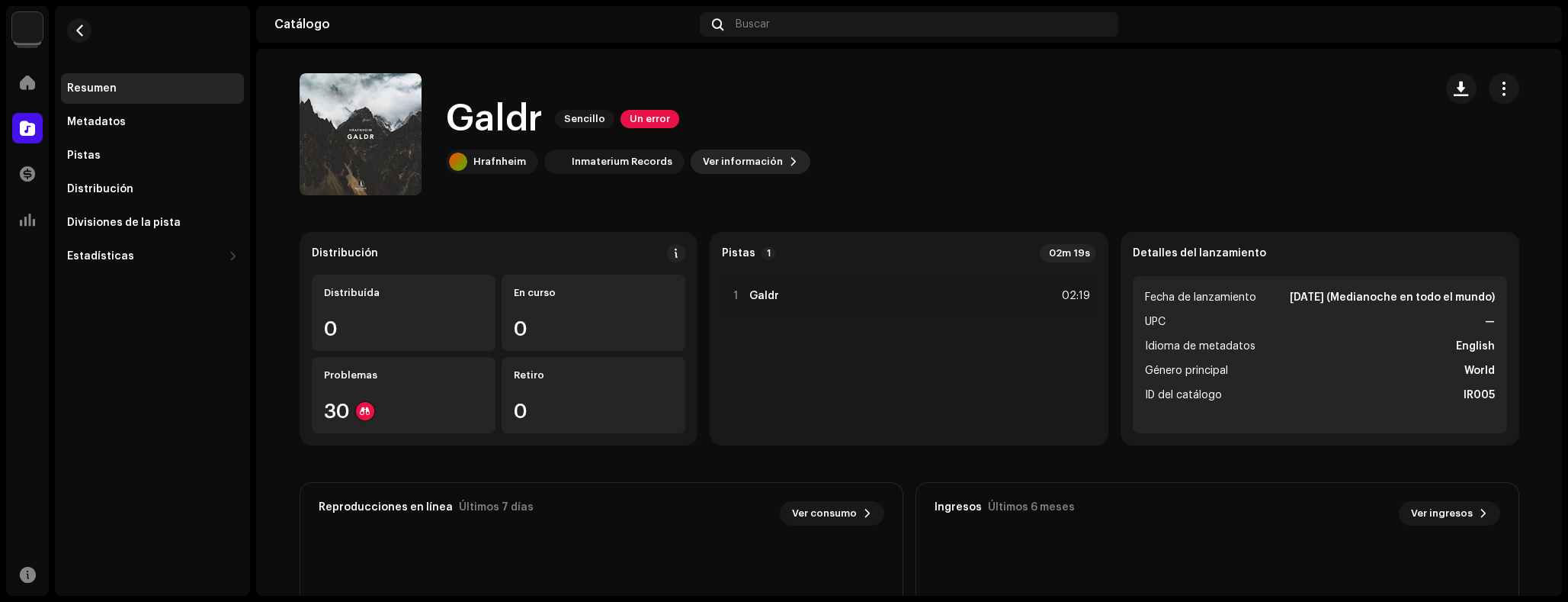
click at [730, 159] on span "Ver información" at bounding box center [743, 162] width 80 height 31
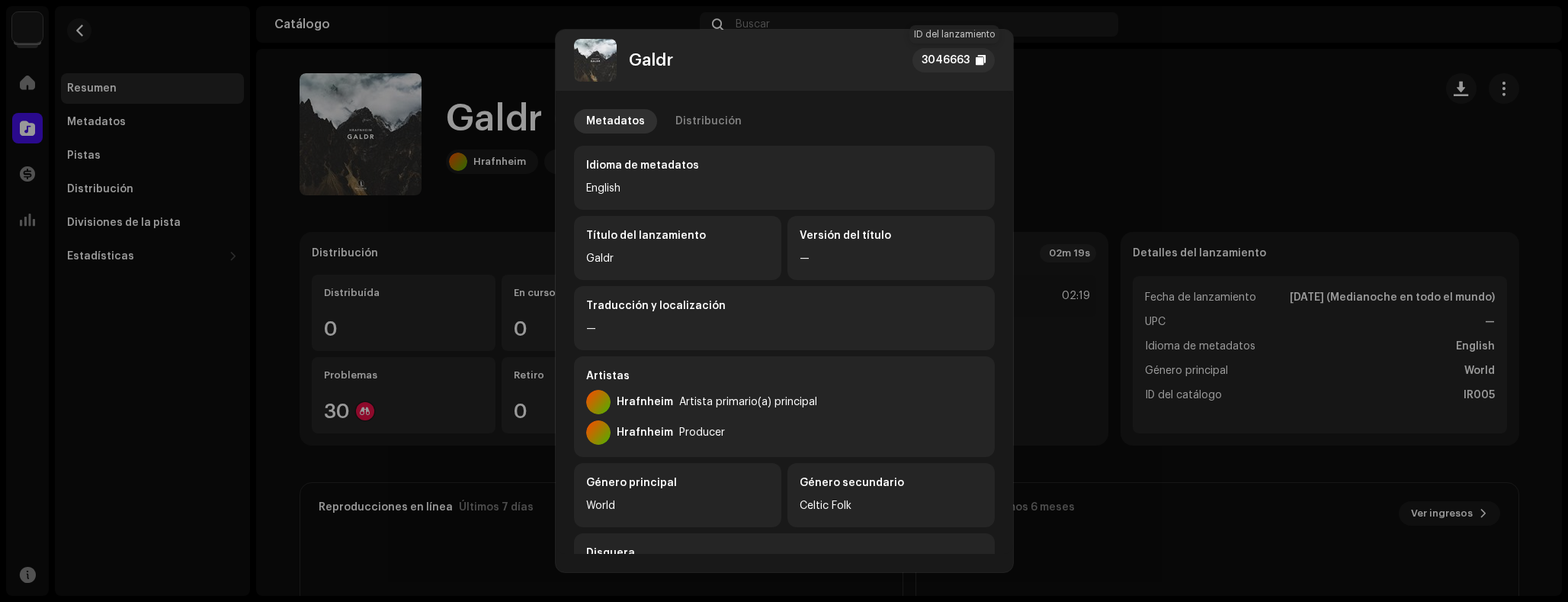
click at [945, 61] on div "3046663" at bounding box center [946, 60] width 48 height 18
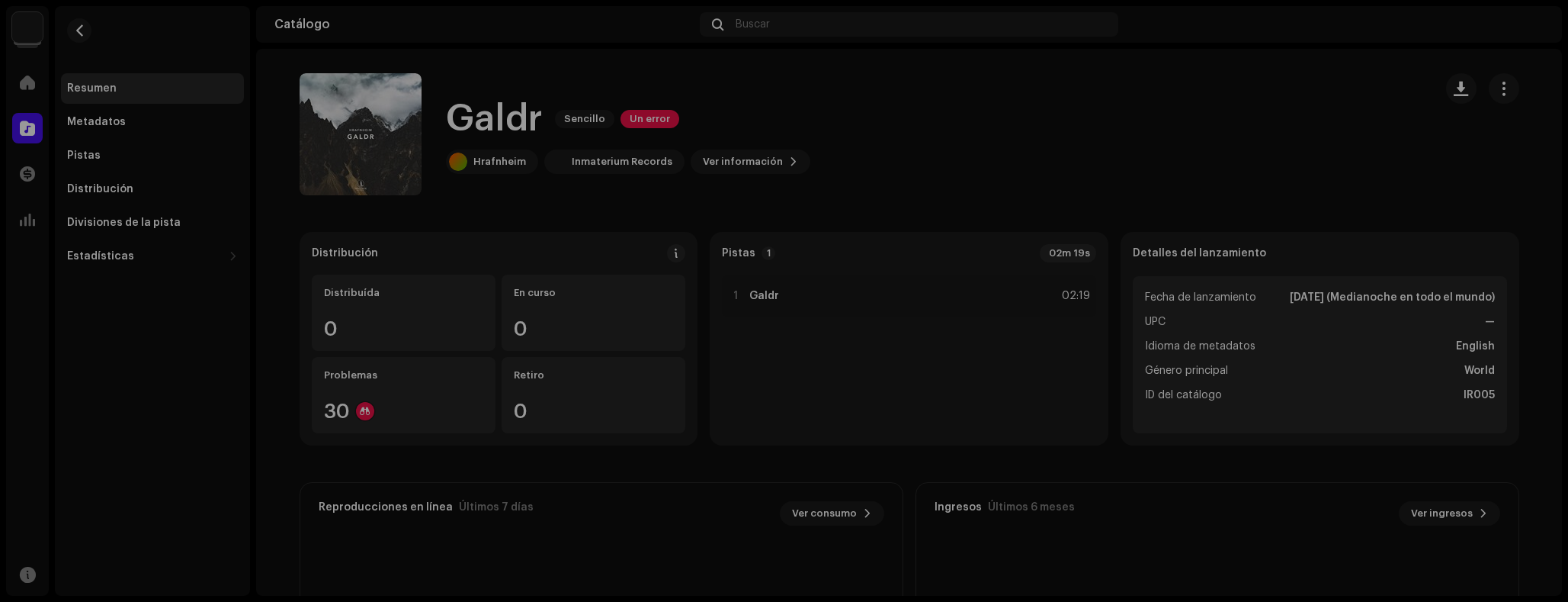
click at [459, 121] on div "Galdr 3046663 Metadatos Distribución Idioma de metadatos English Título del lan…" at bounding box center [784, 301] width 1568 height 602
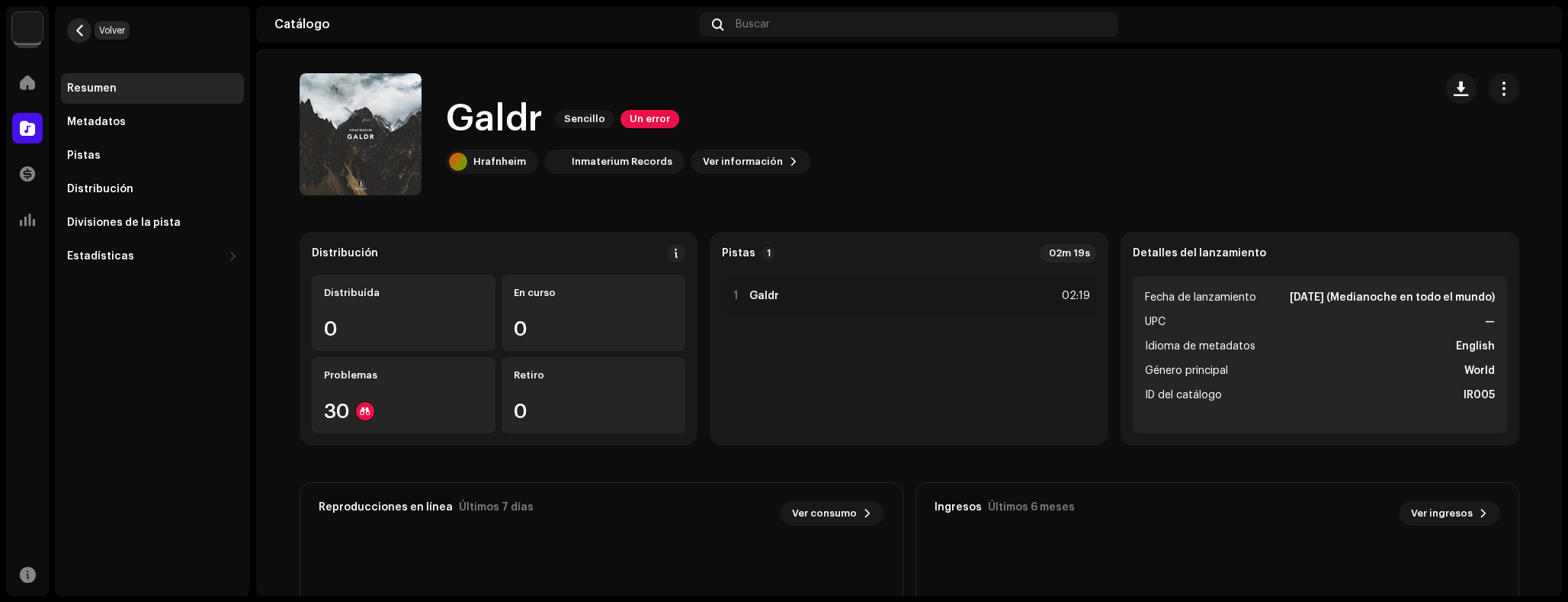
click at [74, 29] on span "button" at bounding box center [79, 31] width 11 height 12
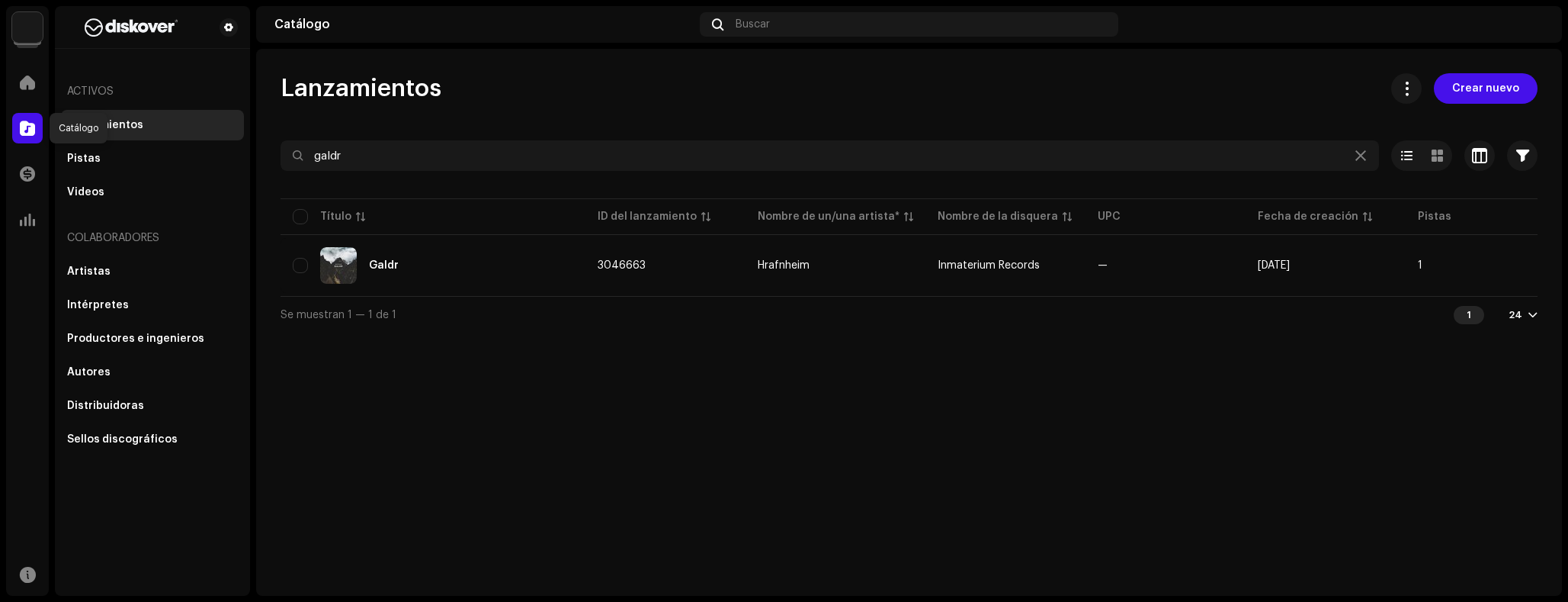
click at [26, 129] on span at bounding box center [27, 128] width 15 height 12
click at [1359, 158] on icon at bounding box center [1360, 156] width 10 height 12
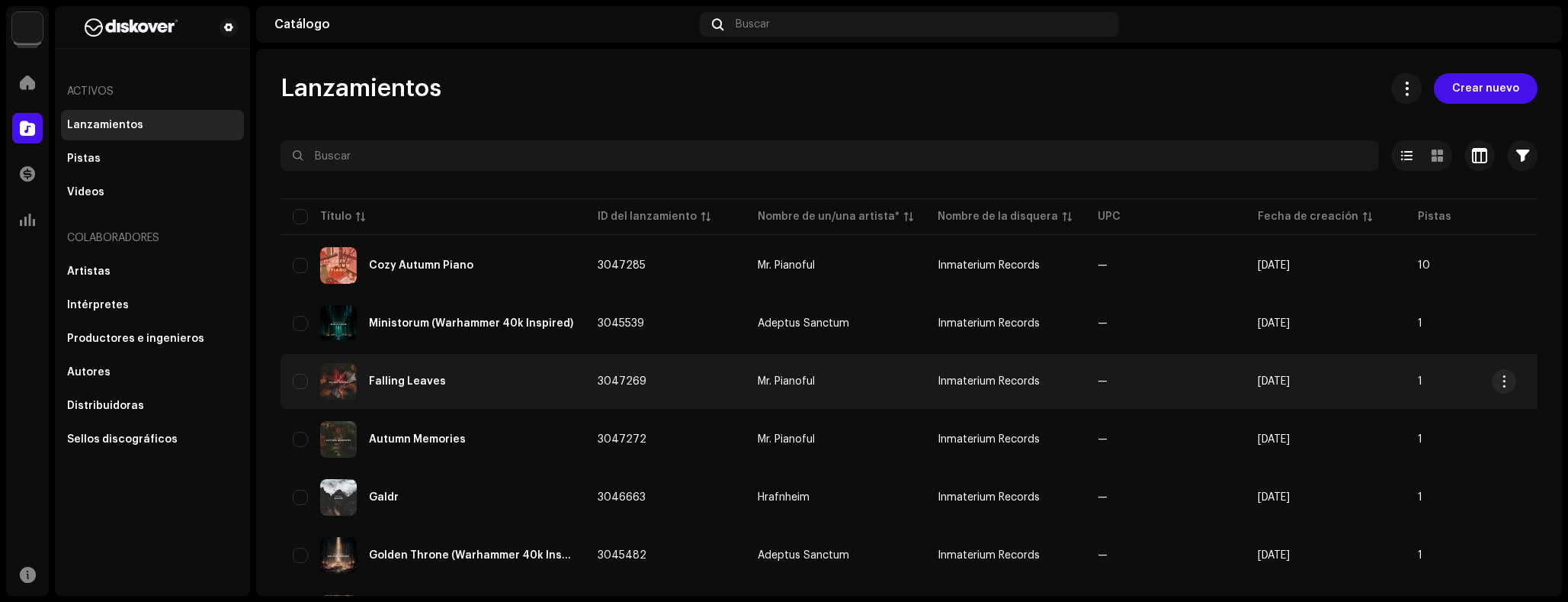
click at [651, 364] on td "3047269" at bounding box center [665, 381] width 160 height 55
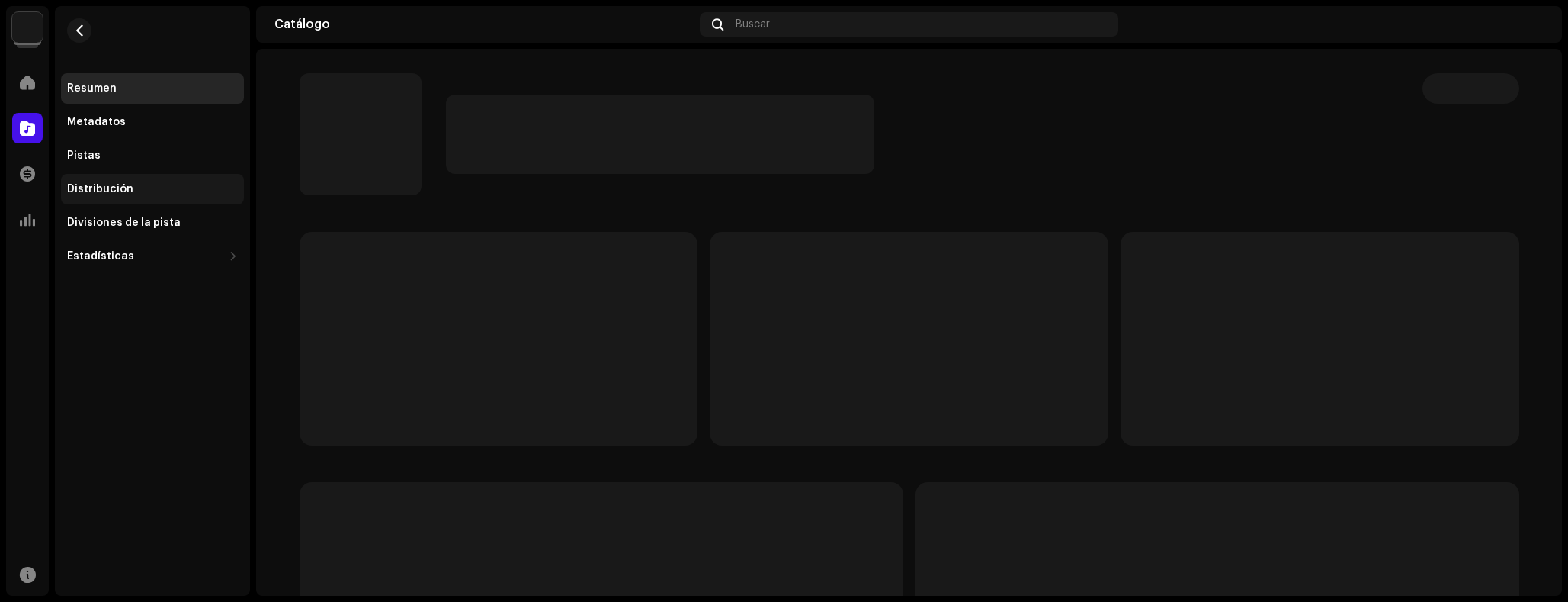
click at [132, 193] on div "Distribución" at bounding box center [152, 189] width 171 height 12
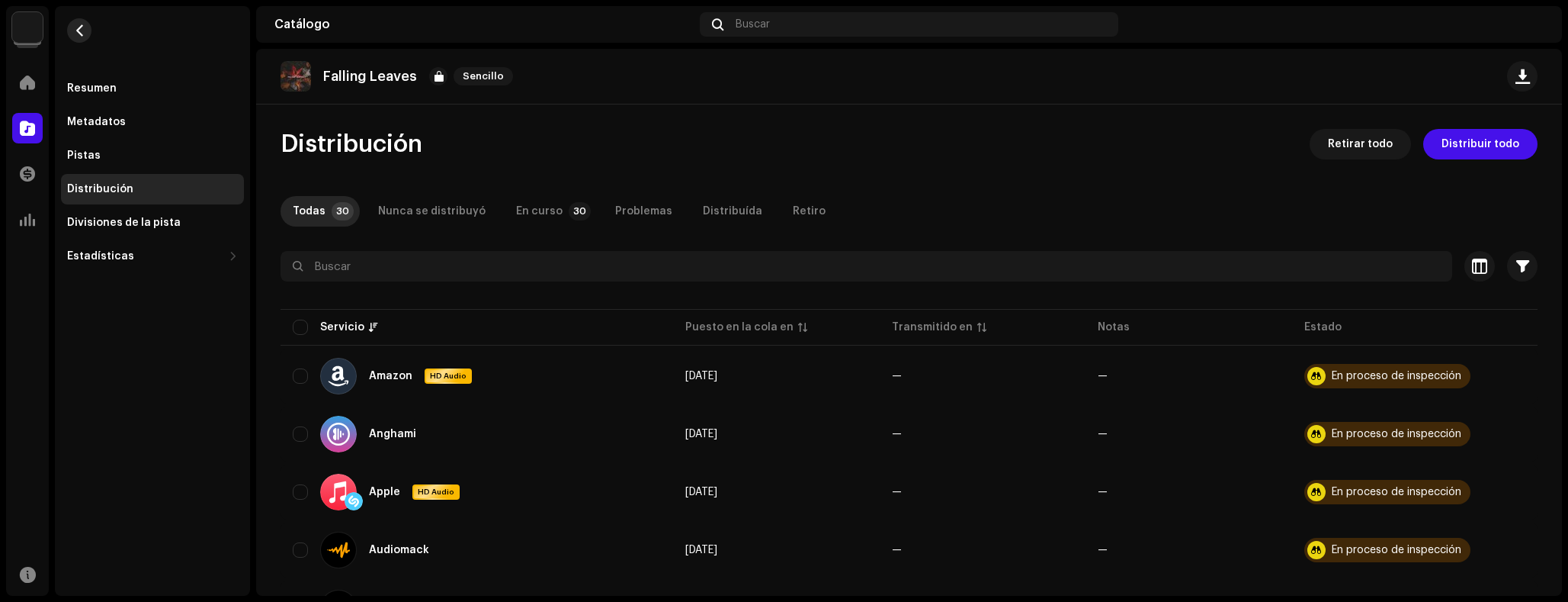
click at [91, 32] on button "button" at bounding box center [79, 30] width 25 height 25
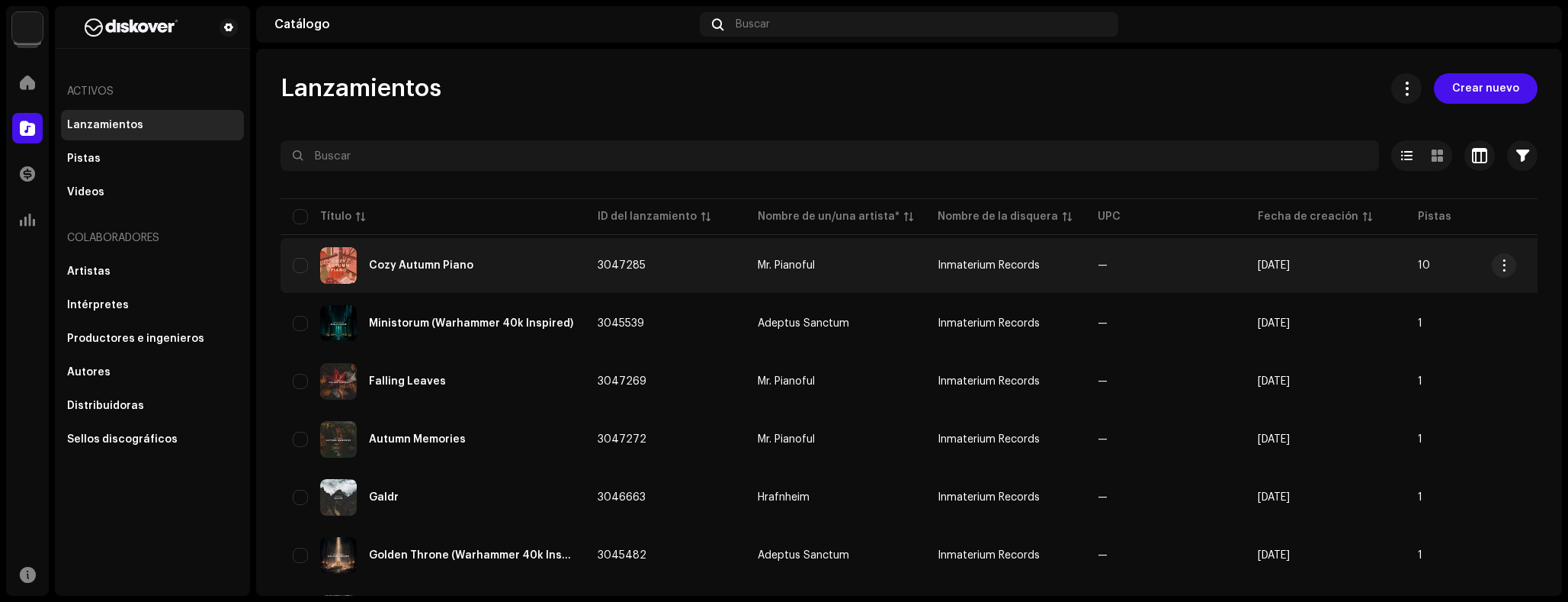
click at [454, 260] on div "Cozy Autumn Piano" at bounding box center [421, 265] width 104 height 10
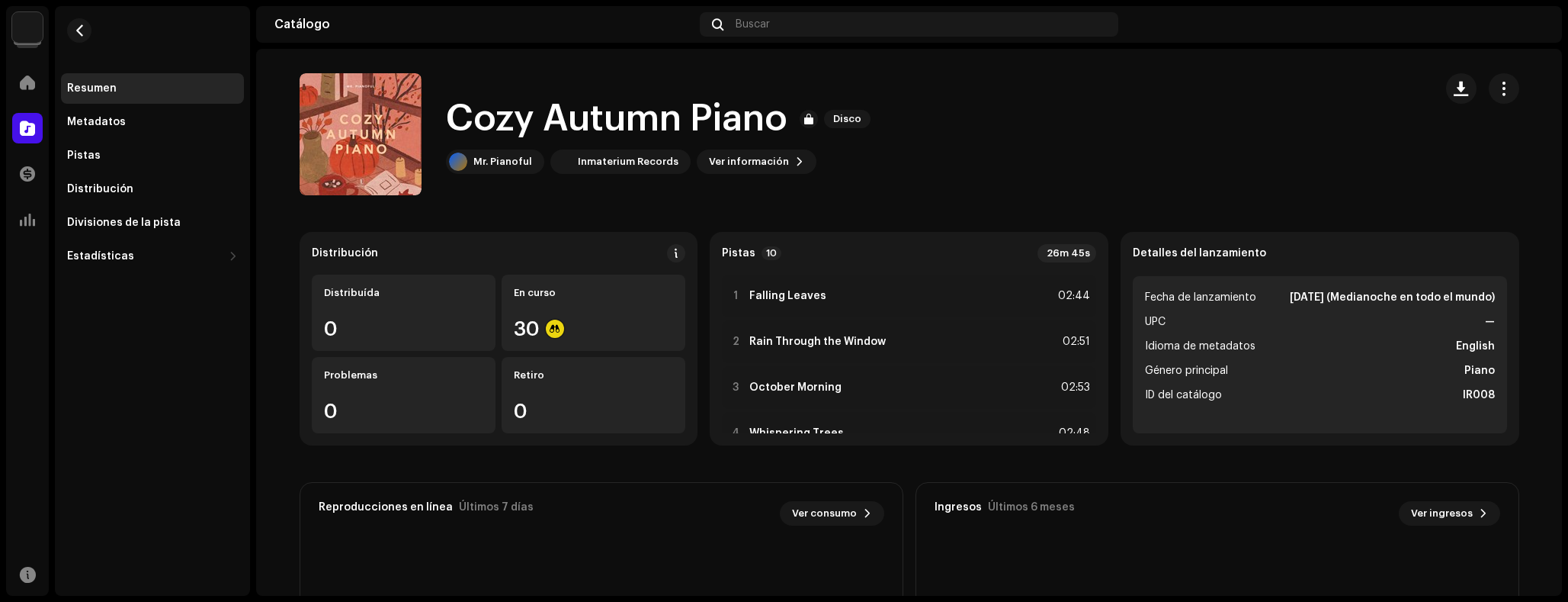
click at [25, 32] on img at bounding box center [27, 27] width 31 height 31
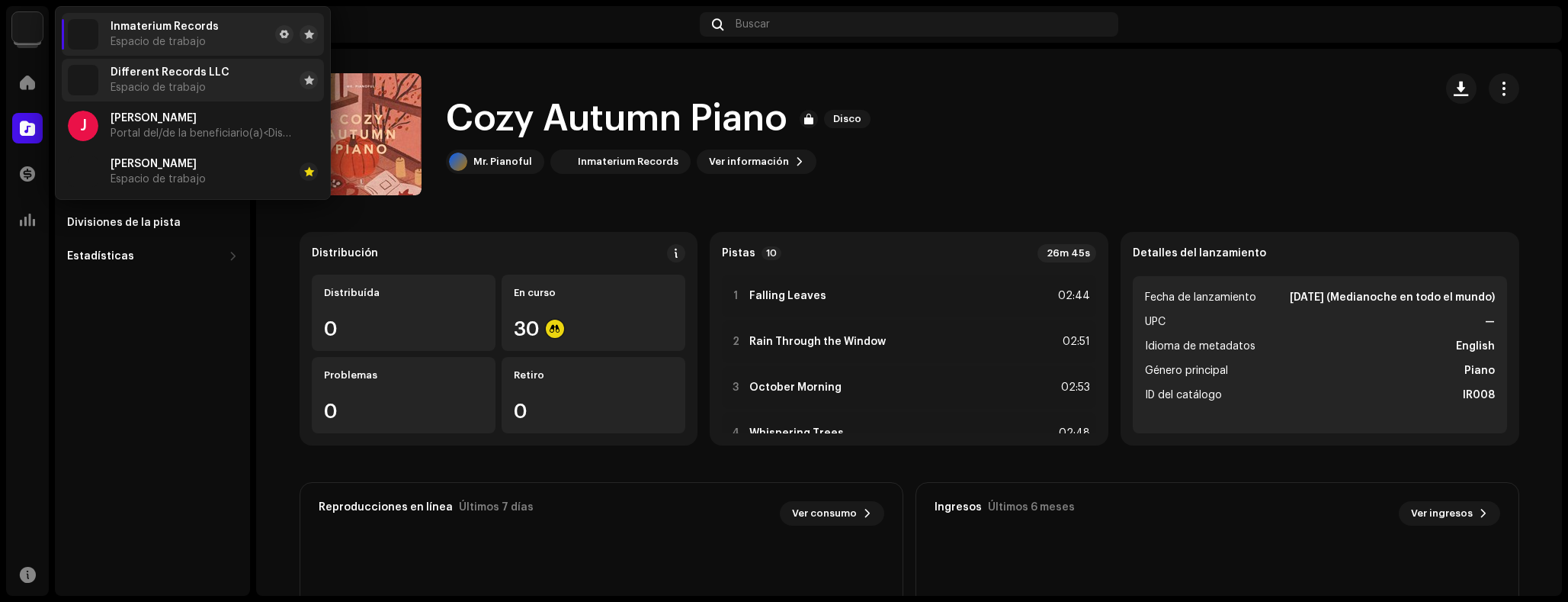
click at [142, 75] on span "Different Records LLC" at bounding box center [169, 73] width 119 height 12
